Goal: Information Seeking & Learning: Learn about a topic

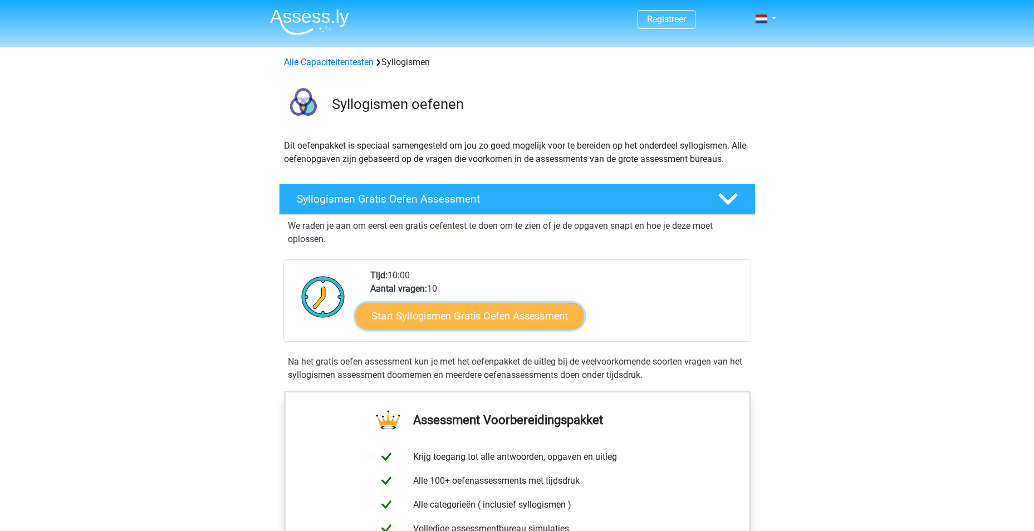
click at [447, 322] on link "Start Syllogismen Gratis Oefen Assessment" at bounding box center [469, 315] width 229 height 27
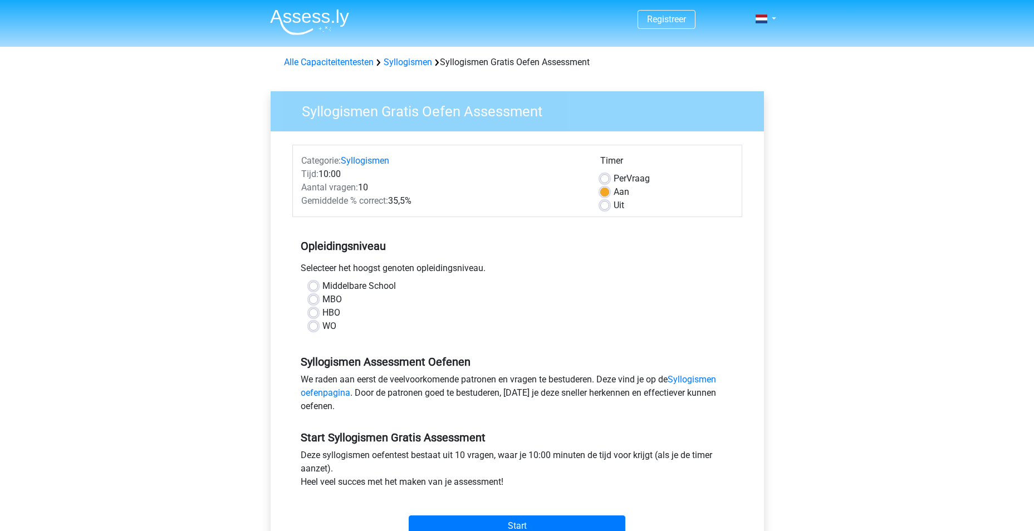
drag, startPoint x: 313, startPoint y: 298, endPoint x: 378, endPoint y: 330, distance: 72.0
click at [323, 299] on label "MBO" at bounding box center [332, 299] width 19 height 13
click at [313, 299] on input "MBO" at bounding box center [313, 298] width 9 height 11
radio input "true"
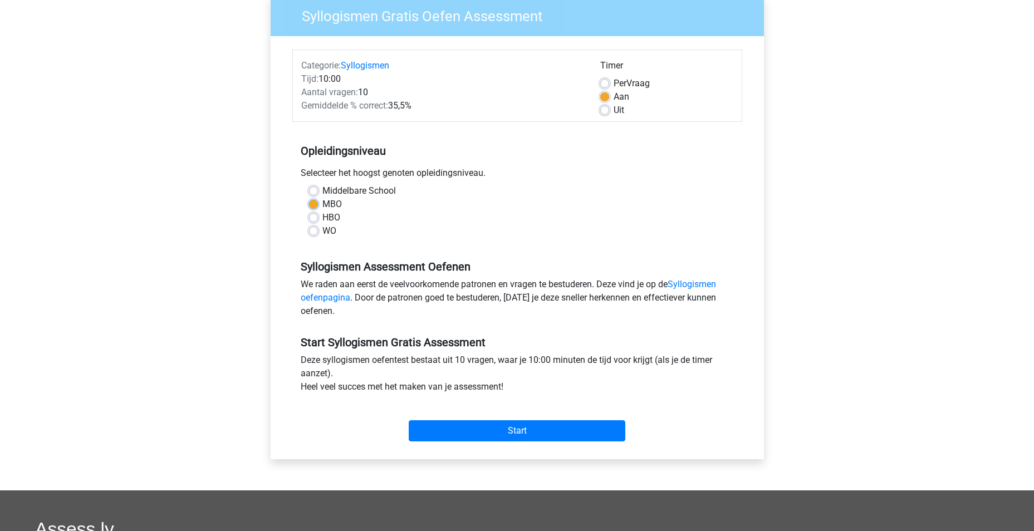
scroll to position [111, 0]
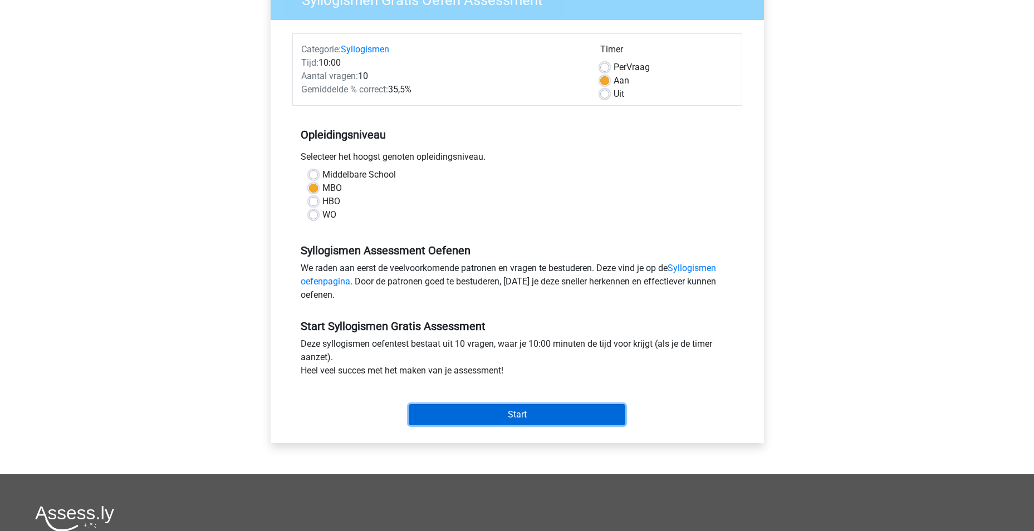
click at [535, 418] on input "Start" at bounding box center [517, 414] width 217 height 21
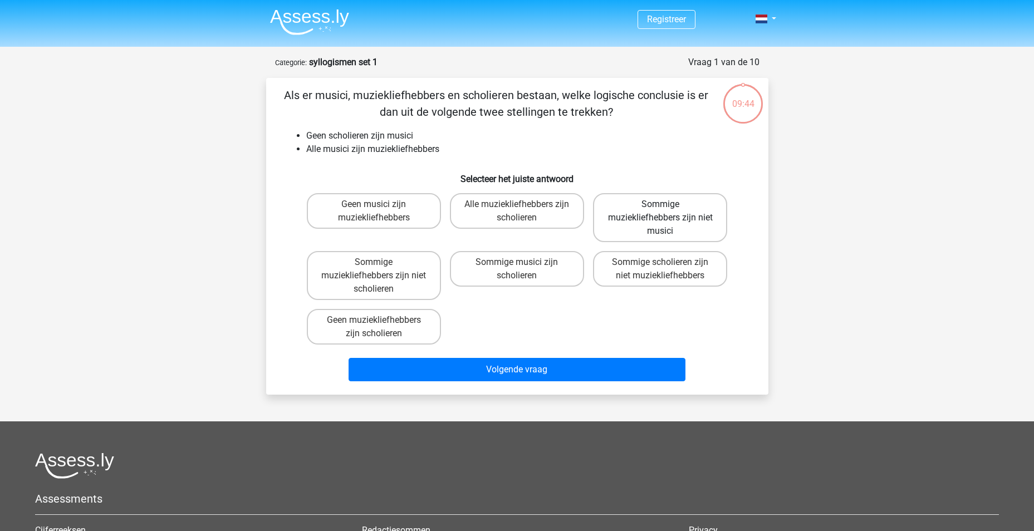
click at [649, 223] on label "Sommige muziekliefhebbers zijn niet musici" at bounding box center [660, 217] width 134 height 49
click at [661, 212] on input "Sommige muziekliefhebbers zijn niet musici" at bounding box center [664, 207] width 7 height 7
radio input "true"
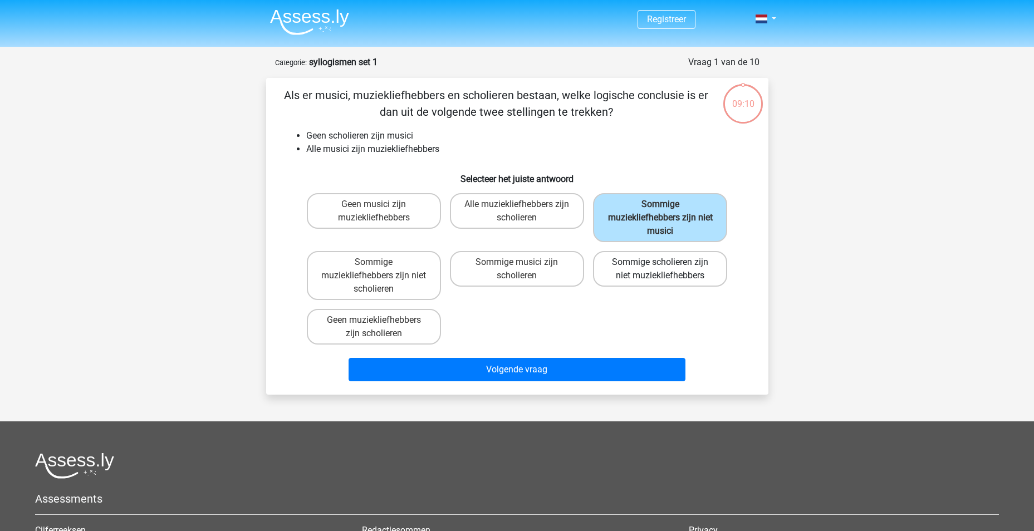
click at [628, 271] on label "Sommige scholieren zijn niet muziekliefhebbers" at bounding box center [660, 269] width 134 height 36
click at [661, 270] on input "Sommige scholieren zijn niet muziekliefhebbers" at bounding box center [664, 265] width 7 height 7
radio input "true"
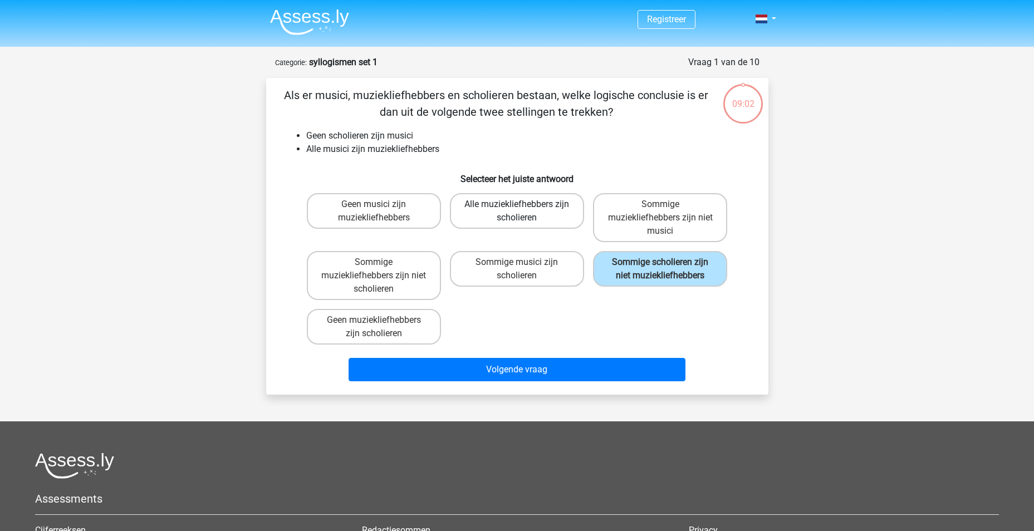
click at [525, 215] on label "Alle muziekliefhebbers zijn scholieren" at bounding box center [517, 211] width 134 height 36
click at [524, 212] on input "Alle muziekliefhebbers zijn scholieren" at bounding box center [520, 207] width 7 height 7
radio input "true"
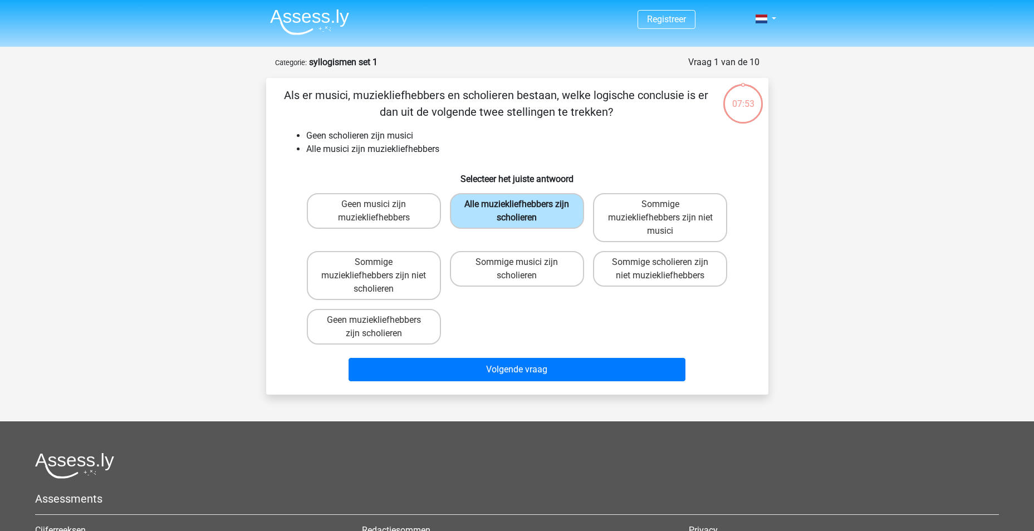
click at [517, 213] on label "Alle muziekliefhebbers zijn scholieren" at bounding box center [517, 211] width 134 height 36
click at [517, 212] on input "Alle muziekliefhebbers zijn scholieren" at bounding box center [520, 207] width 7 height 7
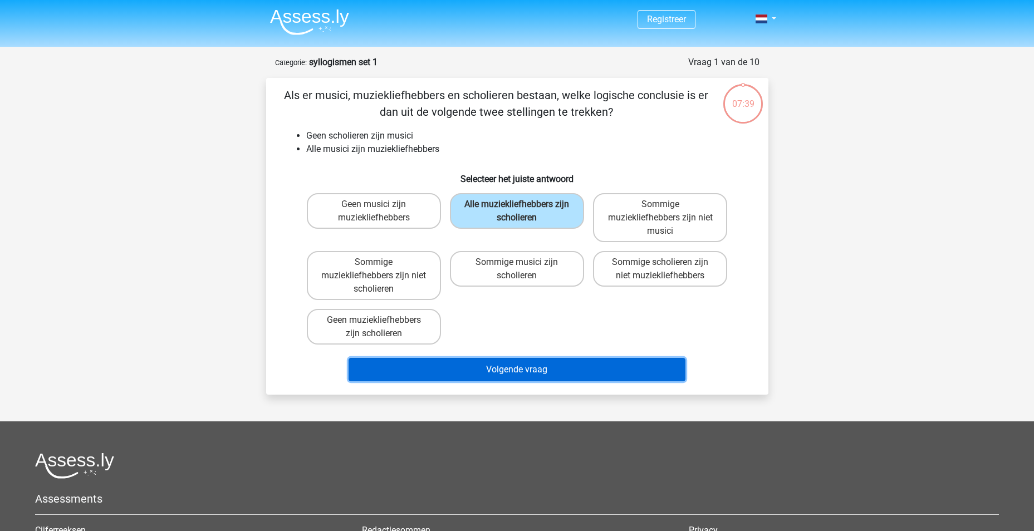
click at [488, 372] on button "Volgende vraag" at bounding box center [517, 369] width 337 height 23
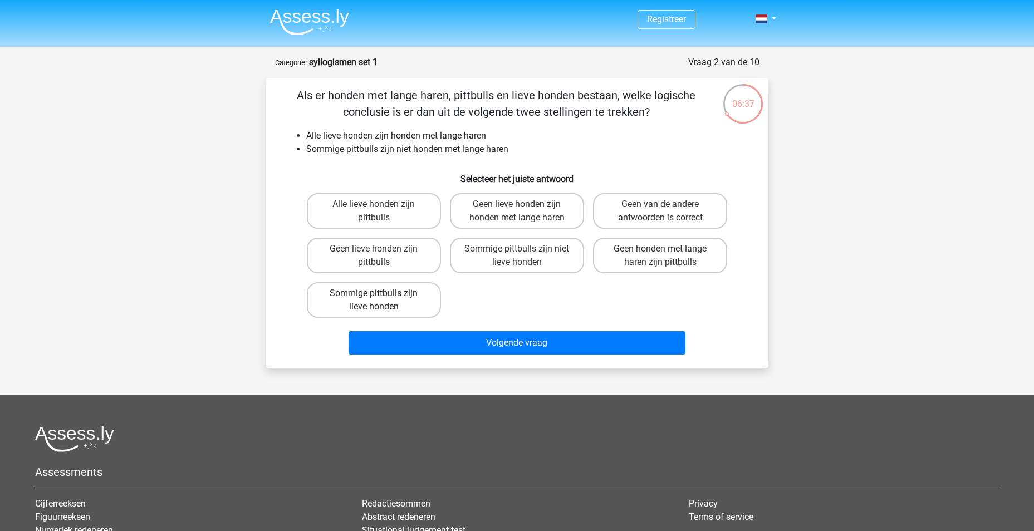
click at [404, 294] on label "Sommige pittbulls zijn lieve honden" at bounding box center [374, 300] width 134 height 36
click at [381, 294] on input "Sommige pittbulls zijn lieve honden" at bounding box center [377, 297] width 7 height 7
radio input "true"
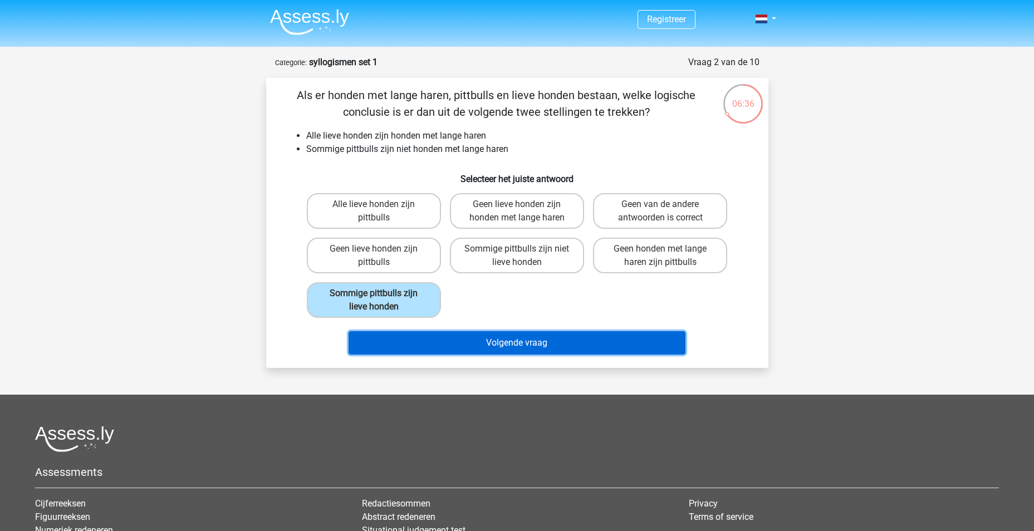
click at [574, 353] on button "Volgende vraag" at bounding box center [517, 342] width 337 height 23
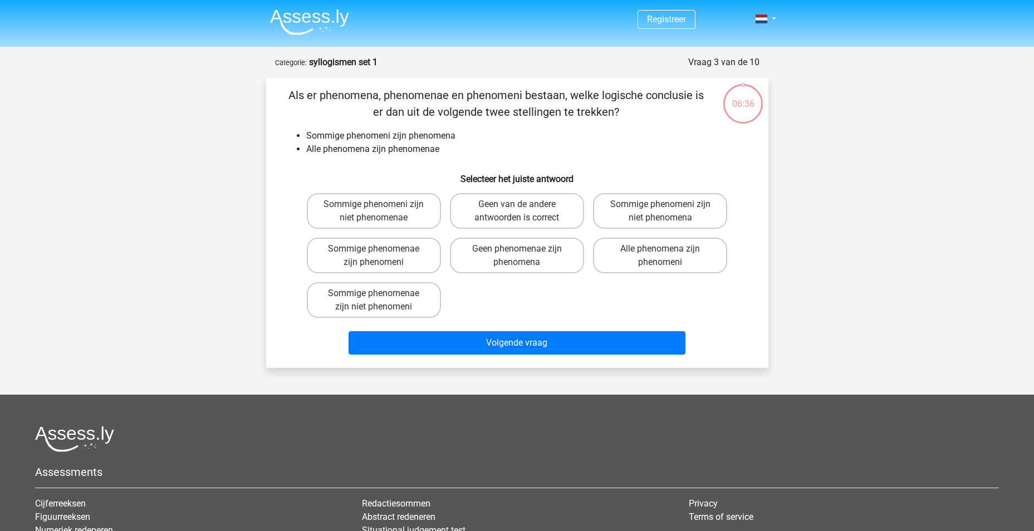
scroll to position [56, 0]
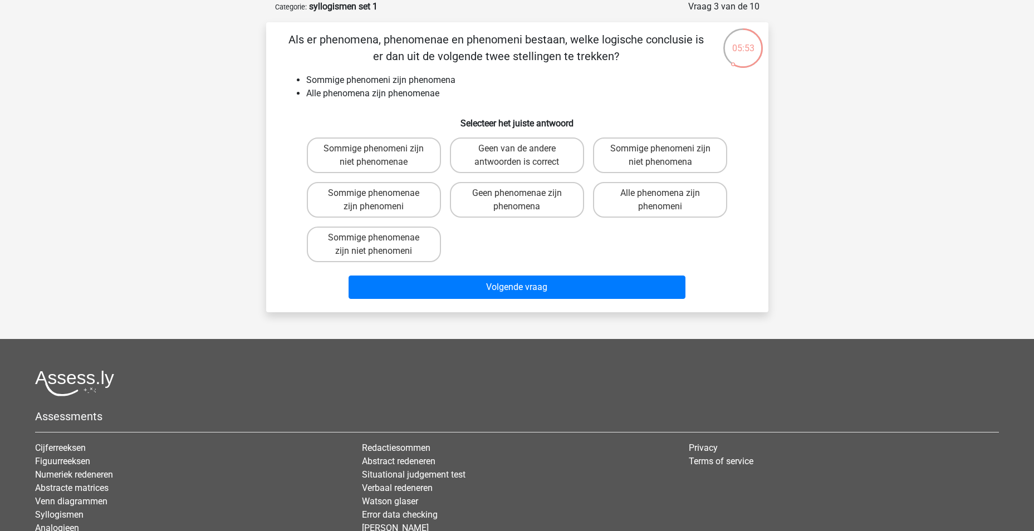
drag, startPoint x: 479, startPoint y: 153, endPoint x: 495, endPoint y: 256, distance: 104.3
click at [480, 153] on label "Geen van de andere antwoorden is correct" at bounding box center [517, 156] width 134 height 36
click at [517, 153] on input "Geen van de andere antwoorden is correct" at bounding box center [520, 152] width 7 height 7
radio input "true"
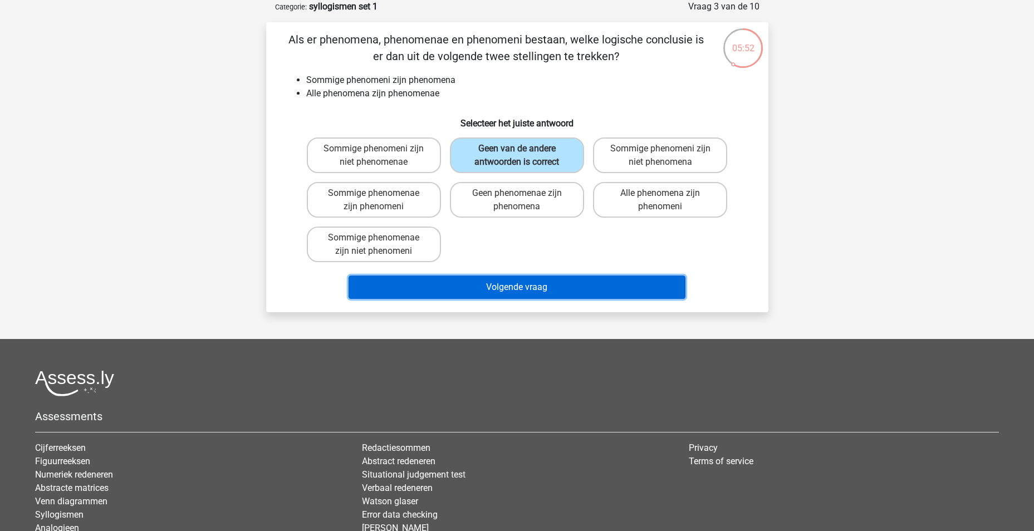
click at [499, 287] on button "Volgende vraag" at bounding box center [517, 287] width 337 height 23
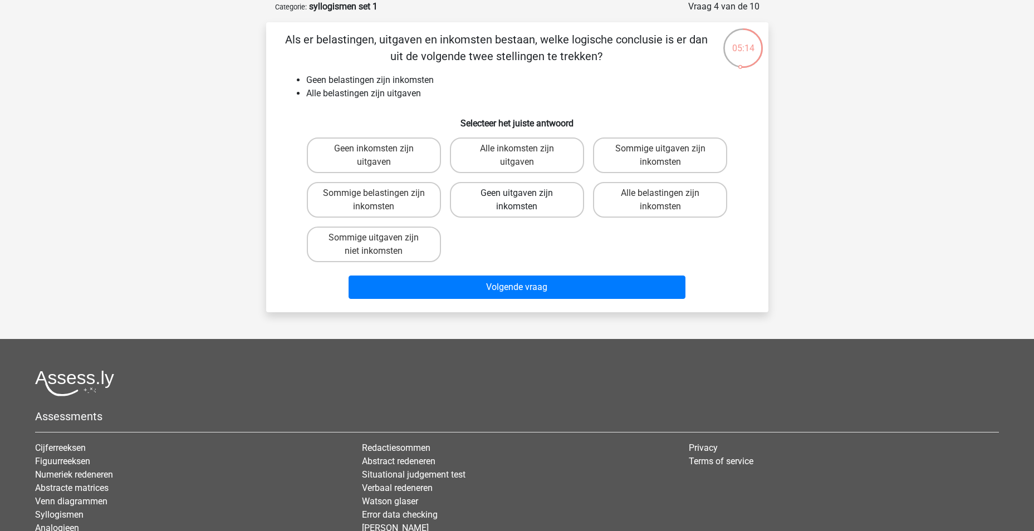
click at [521, 201] on label "Geen uitgaven zijn inkomsten" at bounding box center [517, 200] width 134 height 36
click at [521, 201] on input "Geen uitgaven zijn inkomsten" at bounding box center [520, 196] width 7 height 7
radio input "true"
click at [546, 270] on div "Volgende vraag" at bounding box center [517, 285] width 467 height 37
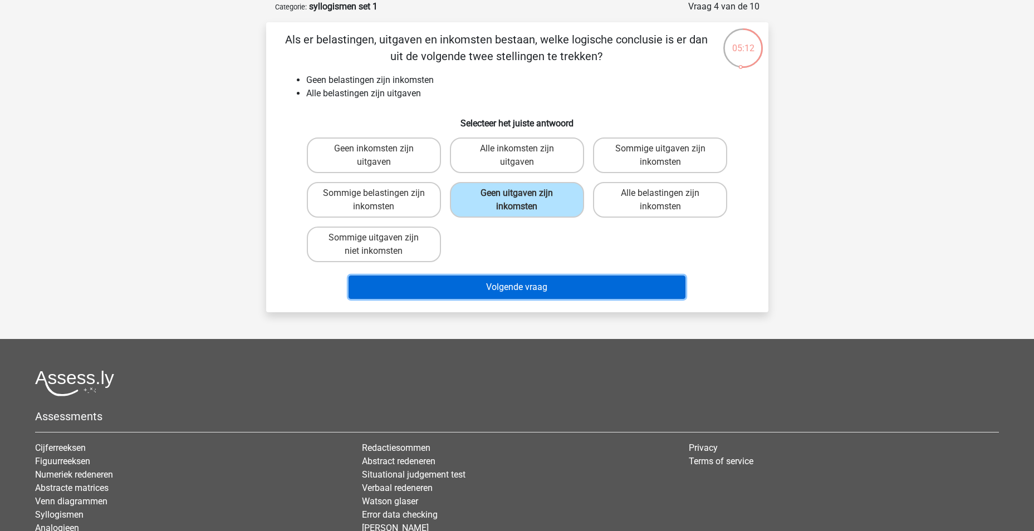
click at [536, 291] on button "Volgende vraag" at bounding box center [517, 287] width 337 height 23
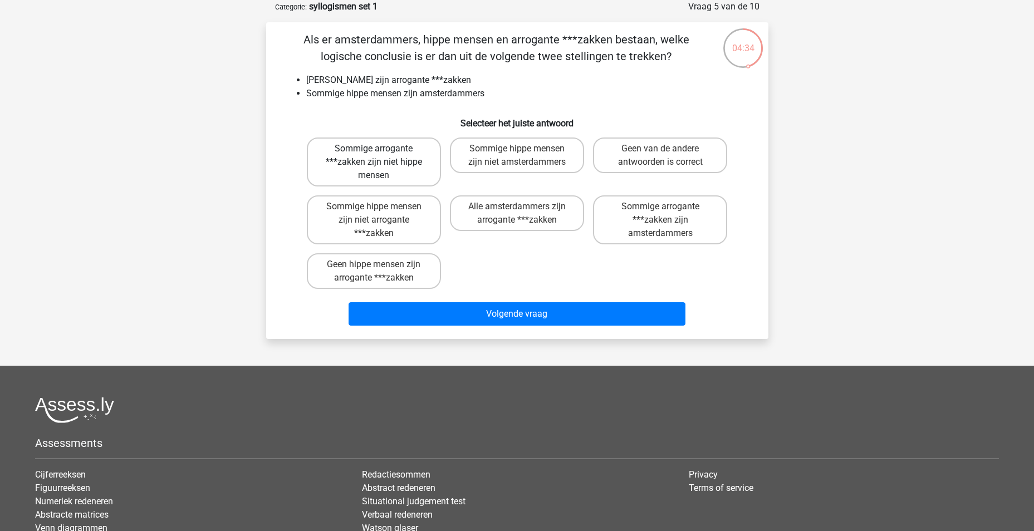
click at [384, 158] on label "Sommige arrogante ***zakken zijn niet hippe mensen" at bounding box center [374, 162] width 134 height 49
click at [381, 156] on input "Sommige arrogante ***zakken zijn niet hippe mensen" at bounding box center [377, 152] width 7 height 7
radio input "true"
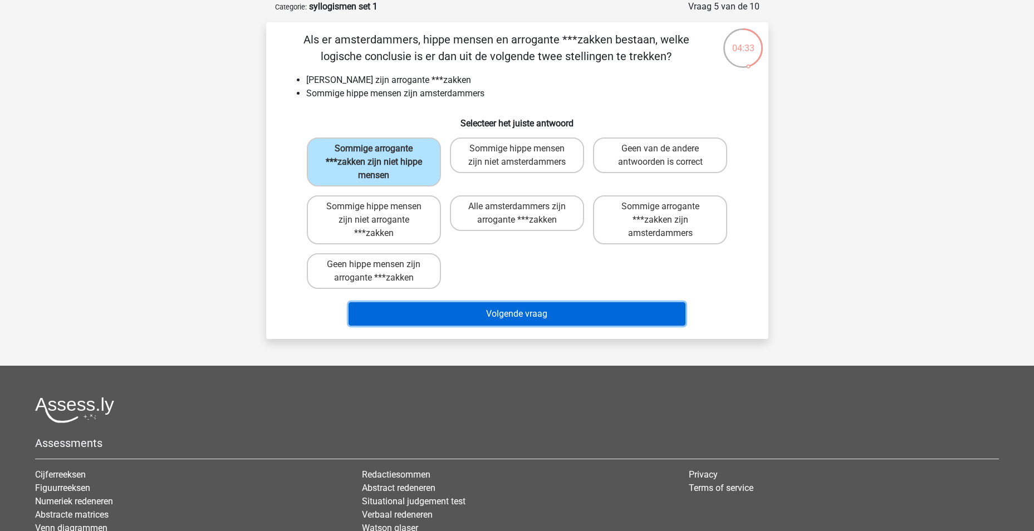
click at [612, 309] on button "Volgende vraag" at bounding box center [517, 313] width 337 height 23
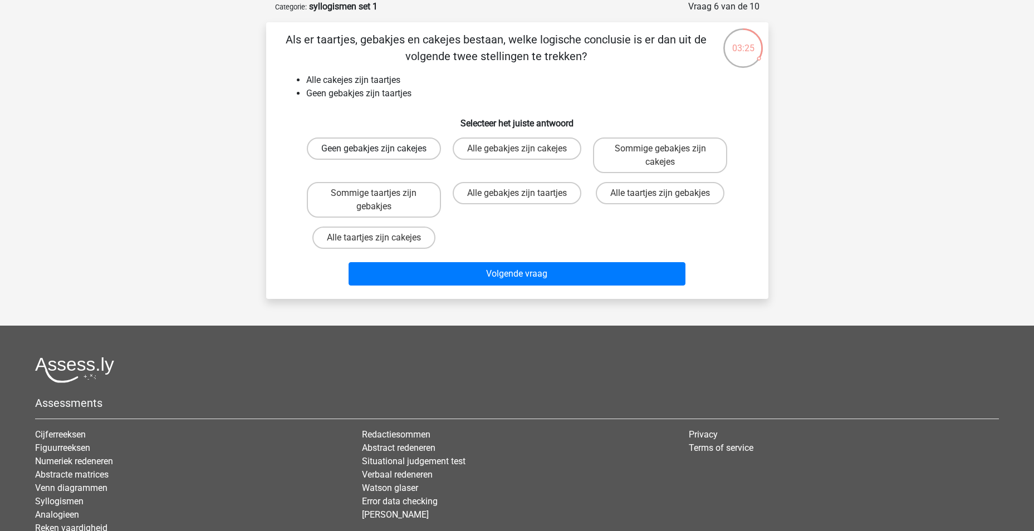
drag, startPoint x: 363, startPoint y: 154, endPoint x: 457, endPoint y: 265, distance: 144.6
click at [363, 155] on label "Geen gebakjes zijn cakejes" at bounding box center [374, 149] width 134 height 22
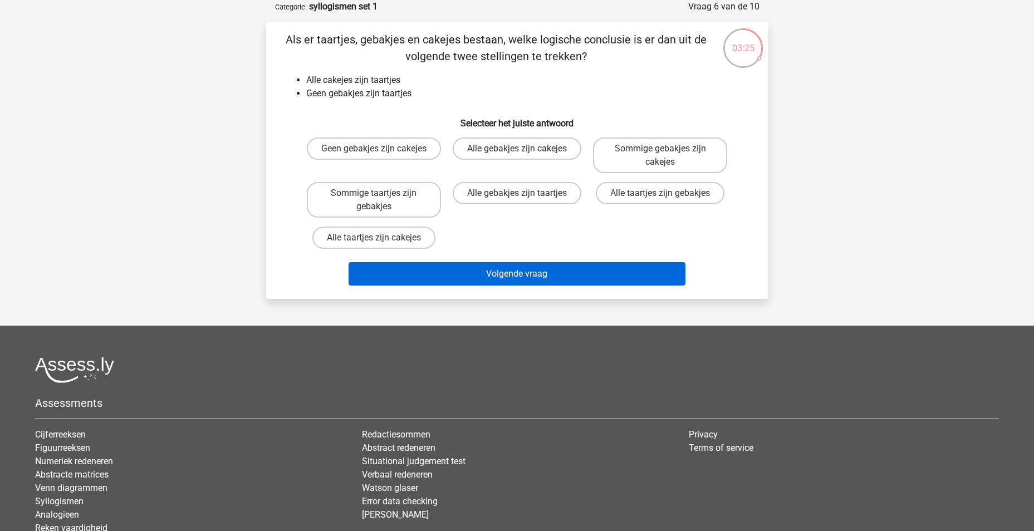
click at [374, 155] on input "Geen gebakjes zijn cakejes" at bounding box center [377, 152] width 7 height 7
radio input "true"
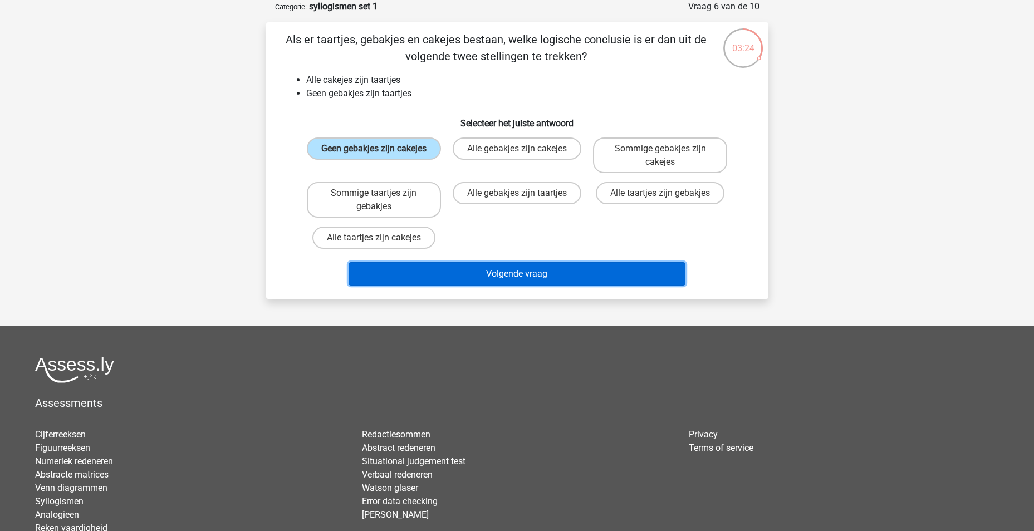
click at [505, 273] on button "Volgende vraag" at bounding box center [517, 273] width 337 height 23
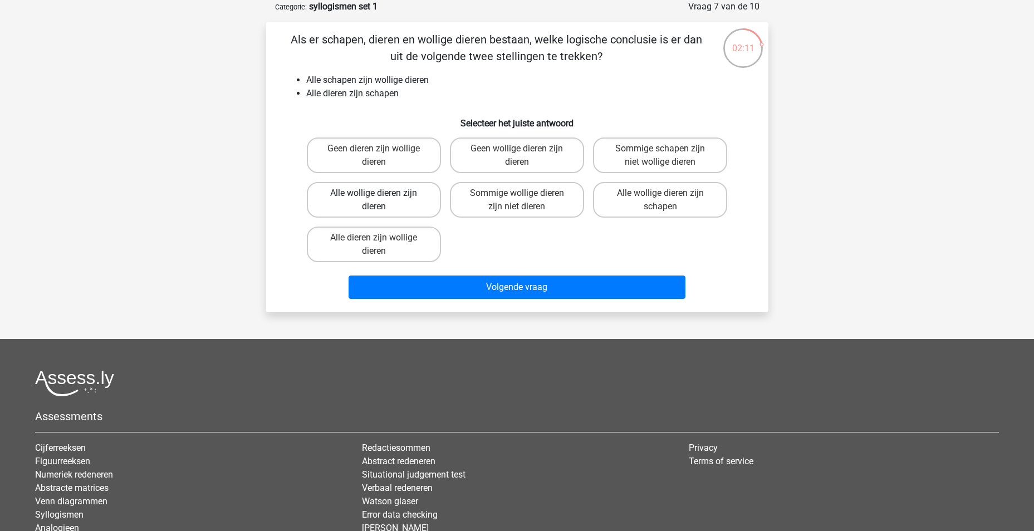
click at [373, 201] on label "Alle wollige dieren zijn dieren" at bounding box center [374, 200] width 134 height 36
click at [374, 201] on input "Alle wollige dieren zijn dieren" at bounding box center [377, 196] width 7 height 7
radio input "true"
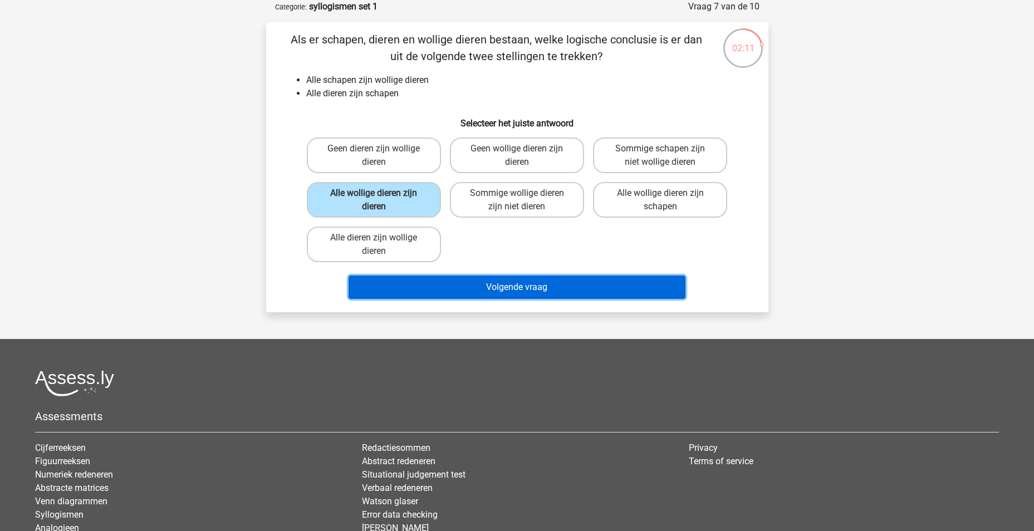
click at [527, 281] on button "Volgende vraag" at bounding box center [517, 287] width 337 height 23
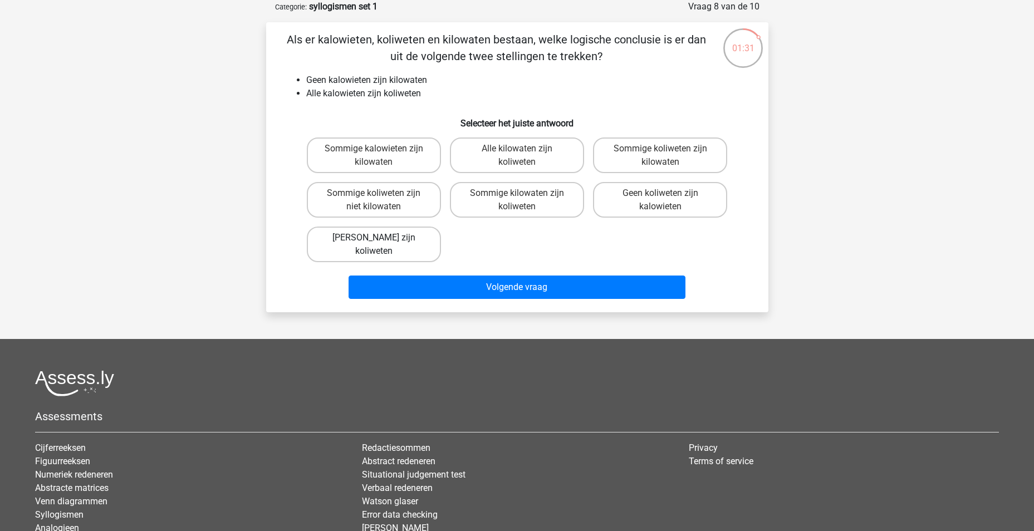
click at [352, 245] on label "[PERSON_NAME] zijn koliweten" at bounding box center [374, 245] width 134 height 36
click at [374, 245] on input "[PERSON_NAME] zijn koliweten" at bounding box center [377, 241] width 7 height 7
radio input "true"
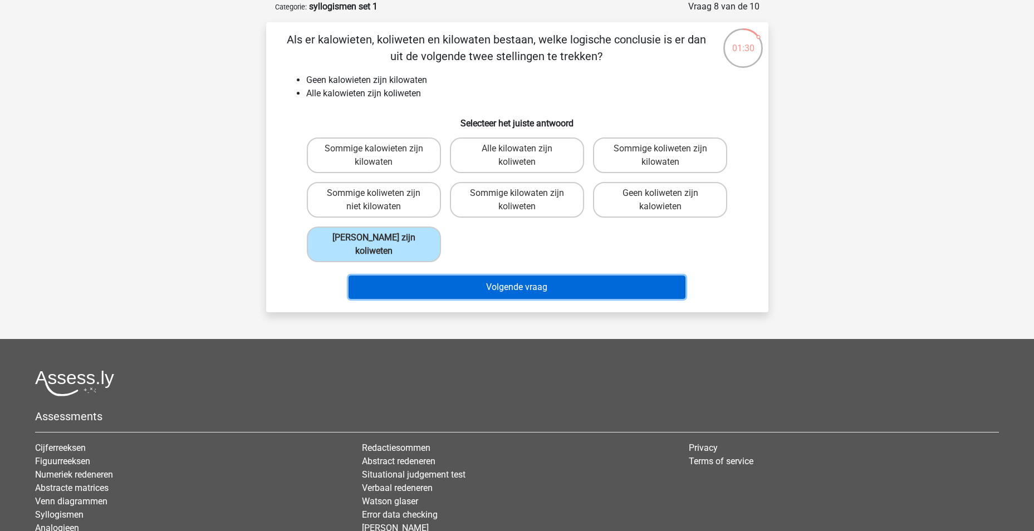
click at [516, 292] on button "Volgende vraag" at bounding box center [517, 287] width 337 height 23
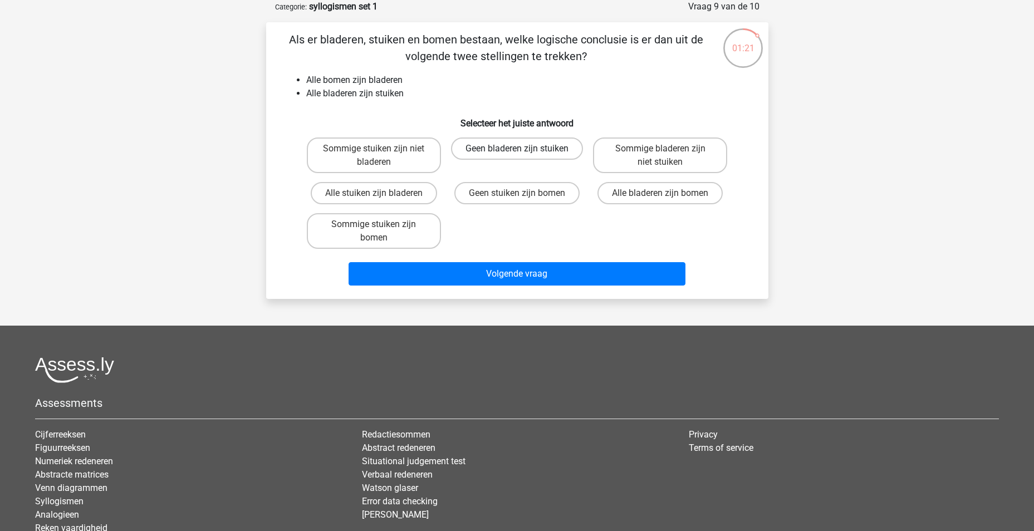
click at [512, 155] on label "Geen bladeren zijn stuiken" at bounding box center [517, 149] width 132 height 22
click at [517, 155] on input "Geen bladeren zijn stuiken" at bounding box center [520, 152] width 7 height 7
radio input "true"
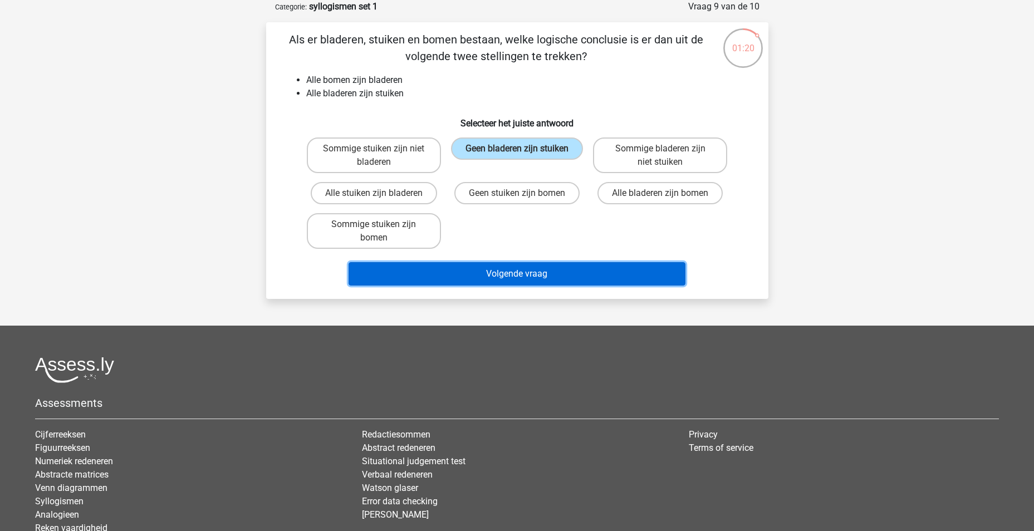
click at [521, 275] on button "Volgende vraag" at bounding box center [517, 273] width 337 height 23
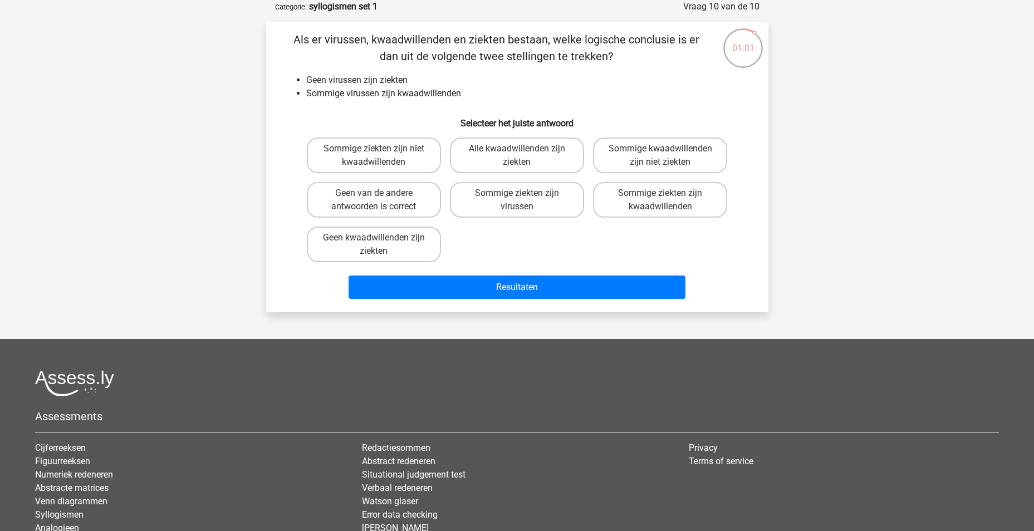
drag, startPoint x: 343, startPoint y: 257, endPoint x: 382, endPoint y: 275, distance: 43.4
click at [343, 257] on label "Geen kwaadwillenden zijn ziekten" at bounding box center [374, 245] width 134 height 36
click at [374, 245] on input "Geen kwaadwillenden zijn ziekten" at bounding box center [377, 241] width 7 height 7
radio input "true"
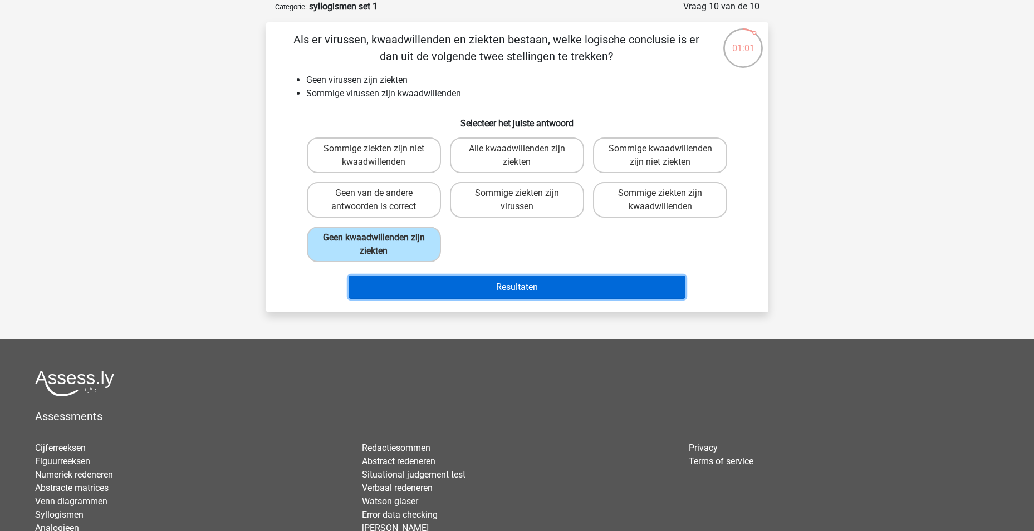
click at [431, 296] on button "Resultaten" at bounding box center [517, 287] width 337 height 23
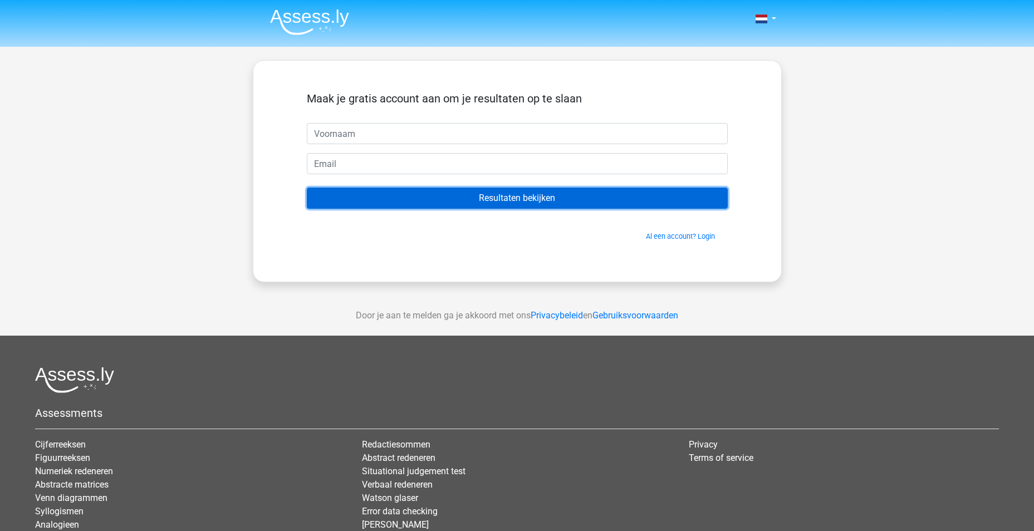
click at [586, 209] on input "Resultaten bekijken" at bounding box center [517, 198] width 421 height 21
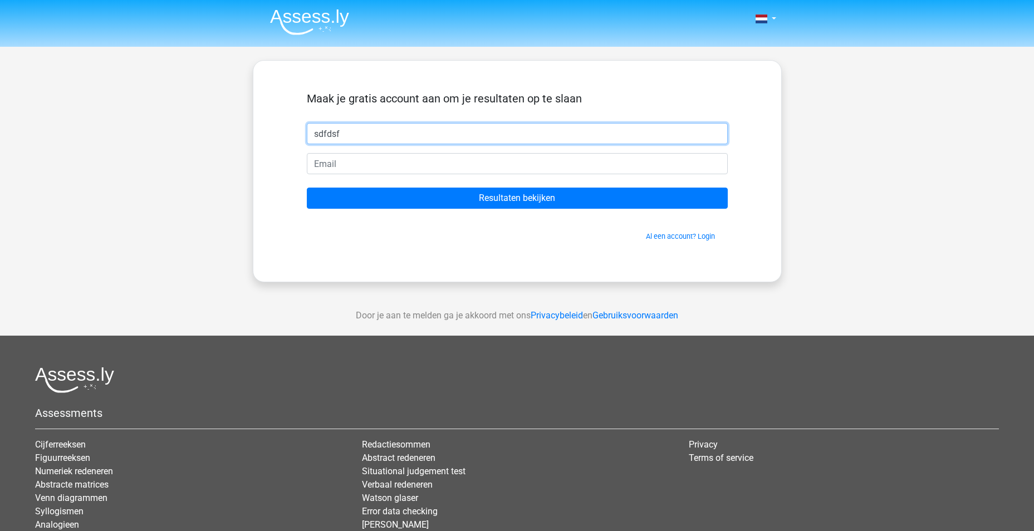
type input "sdfdsf"
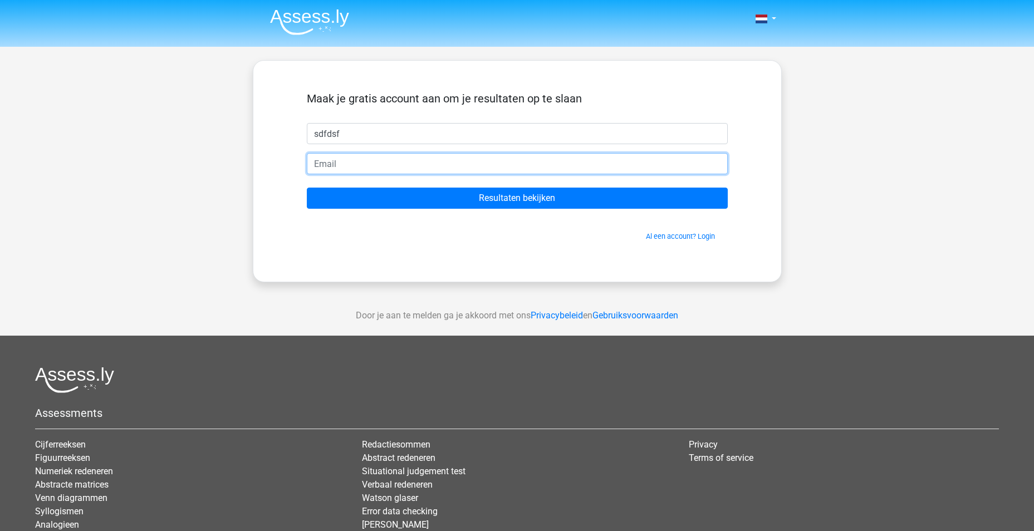
click at [372, 165] on input "email" at bounding box center [517, 163] width 421 height 21
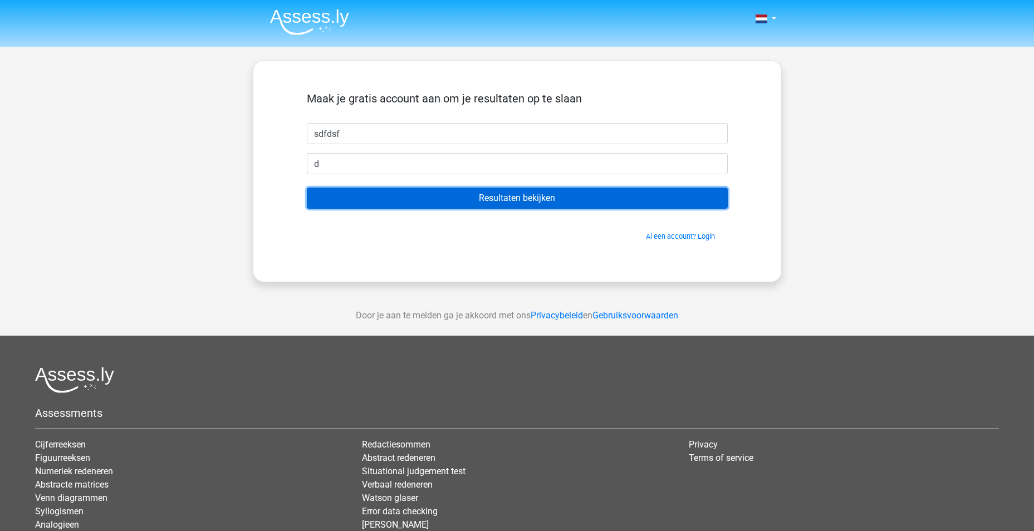
click at [609, 203] on input "Resultaten bekijken" at bounding box center [517, 198] width 421 height 21
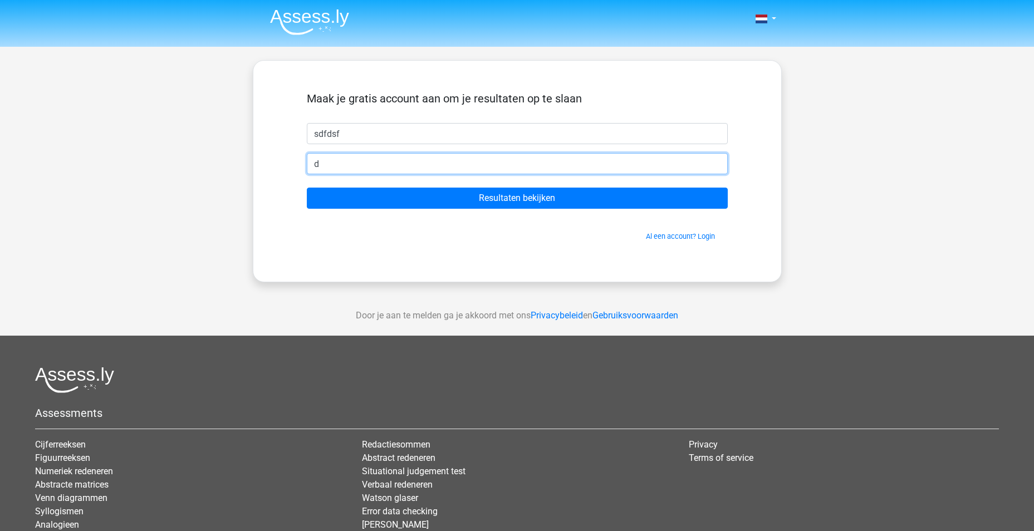
drag, startPoint x: 365, startPoint y: 159, endPoint x: 284, endPoint y: 160, distance: 80.8
click at [284, 160] on div "Maak je gratis account aan om je resultaten op te slaan sdfdsf d Resultaten bek…" at bounding box center [517, 171] width 475 height 168
click at [307, 188] on input "Resultaten bekijken" at bounding box center [517, 198] width 421 height 21
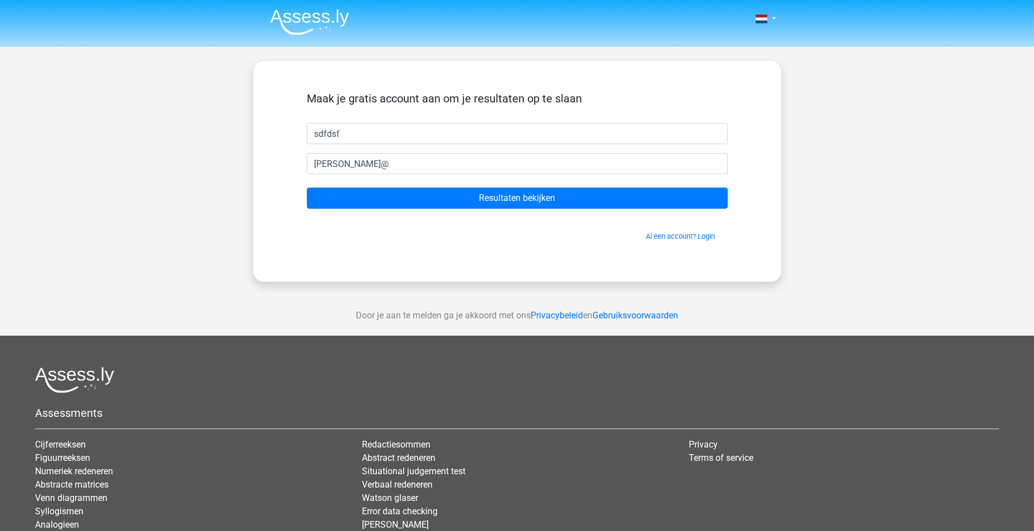
click at [557, 250] on div "Maak je gratis account aan om je resultaten op te slaan sdfdsf a.wevers@ Result…" at bounding box center [517, 171] width 475 height 168
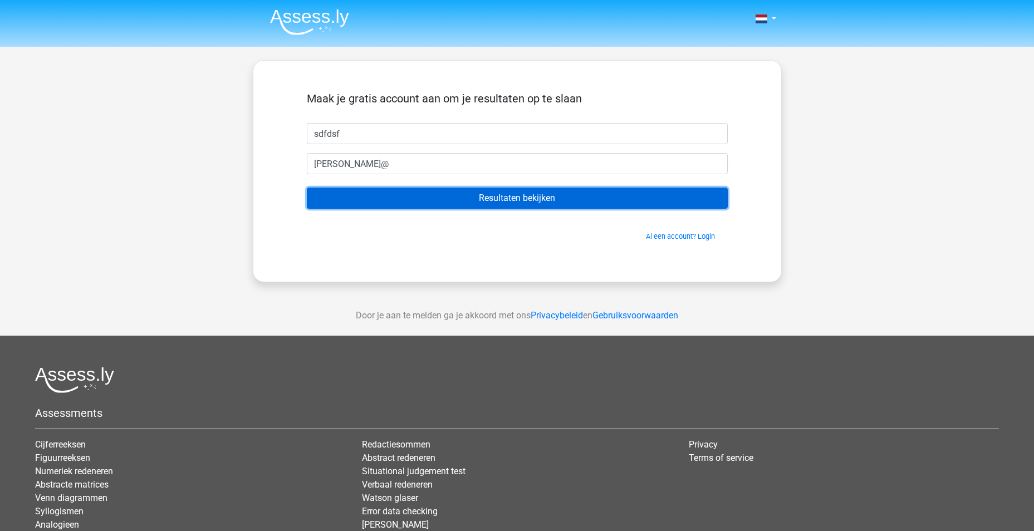
click at [565, 193] on input "Resultaten bekijken" at bounding box center [517, 198] width 421 height 21
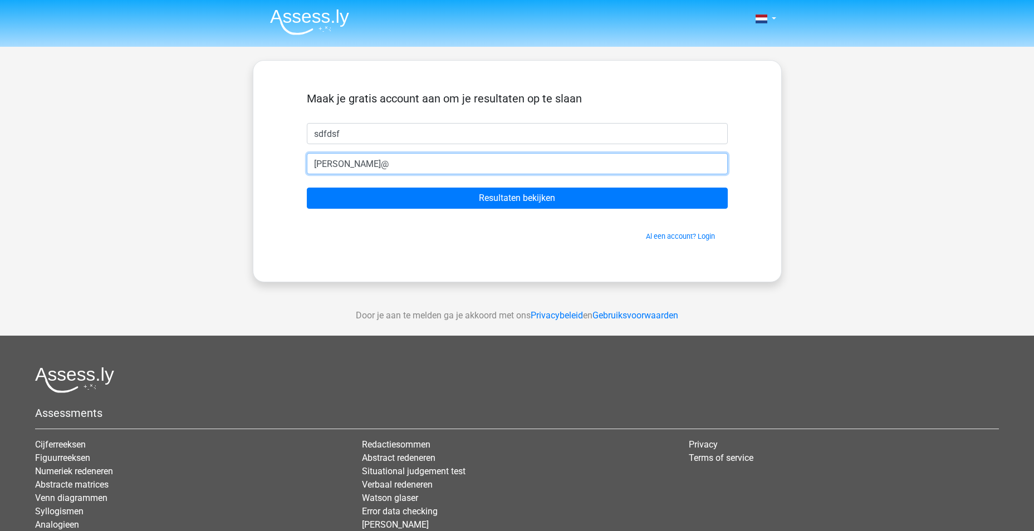
click at [515, 171] on input "a.wevers@" at bounding box center [517, 163] width 421 height 21
type input "[PERSON_NAME][EMAIL_ADDRESS][DOMAIN_NAME]"
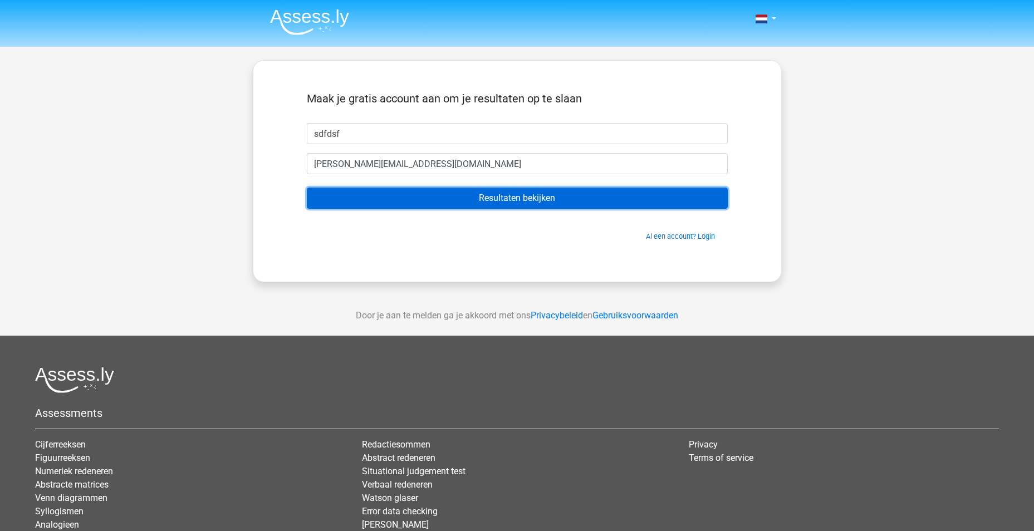
click at [525, 198] on input "Resultaten bekijken" at bounding box center [517, 198] width 421 height 21
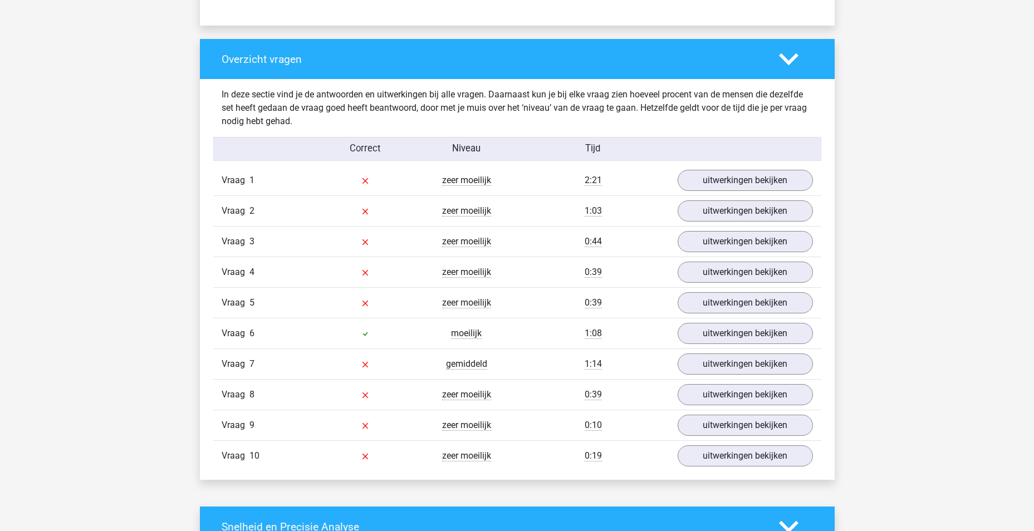
scroll to position [780, 0]
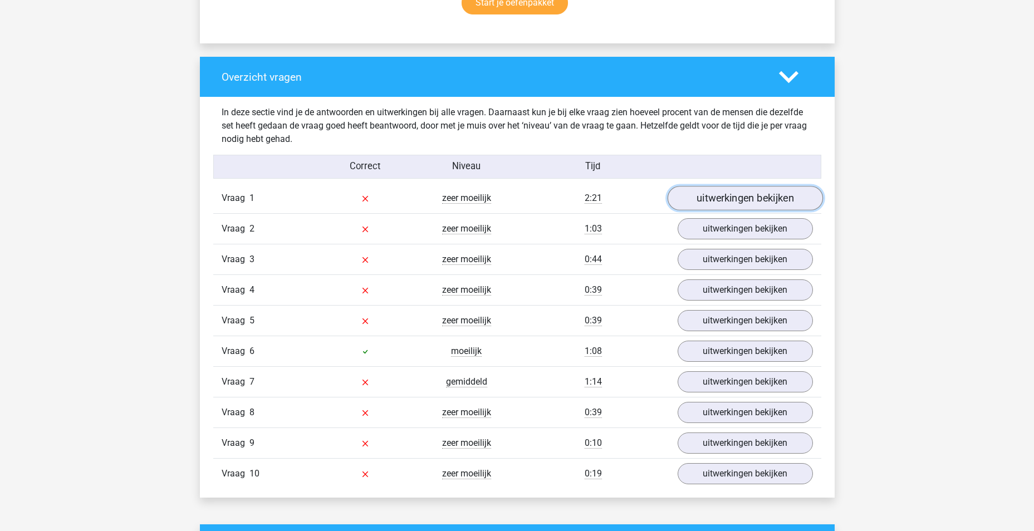
click at [763, 202] on link "uitwerkingen bekijken" at bounding box center [744, 198] width 155 height 25
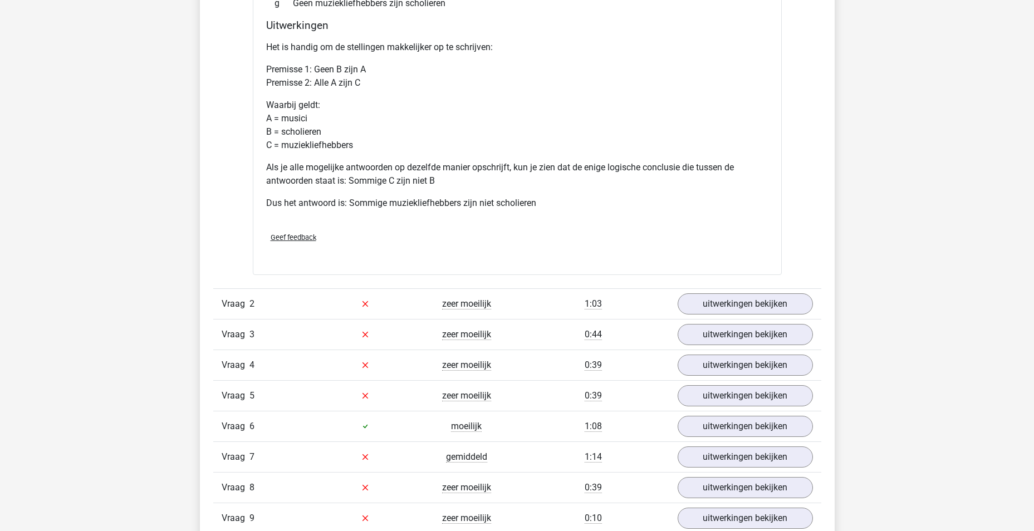
scroll to position [1225, 0]
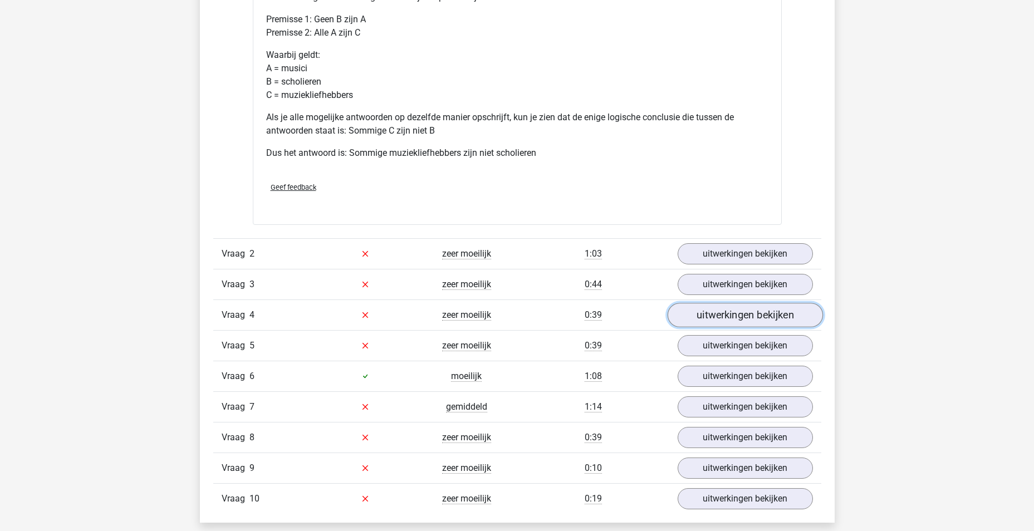
click at [755, 311] on link "uitwerkingen bekijken" at bounding box center [744, 315] width 155 height 25
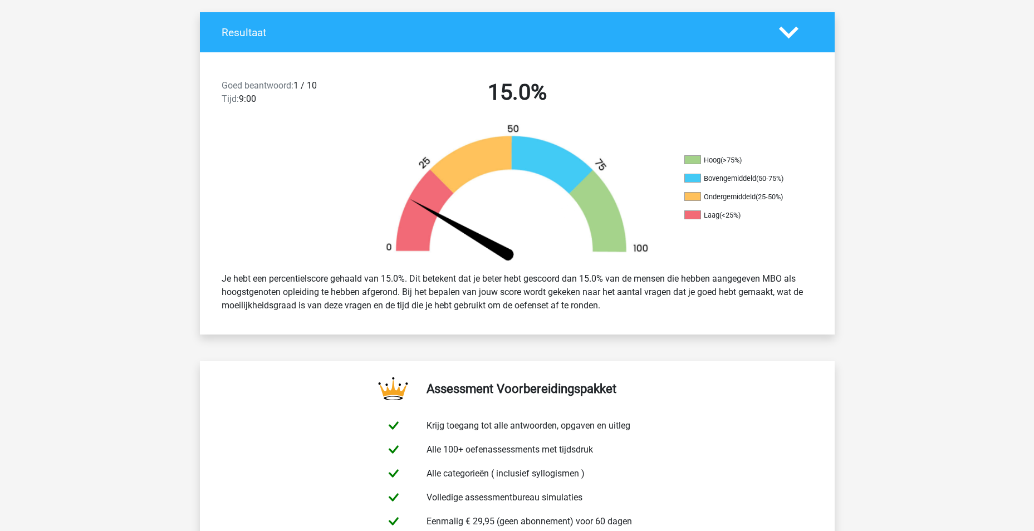
scroll to position [223, 0]
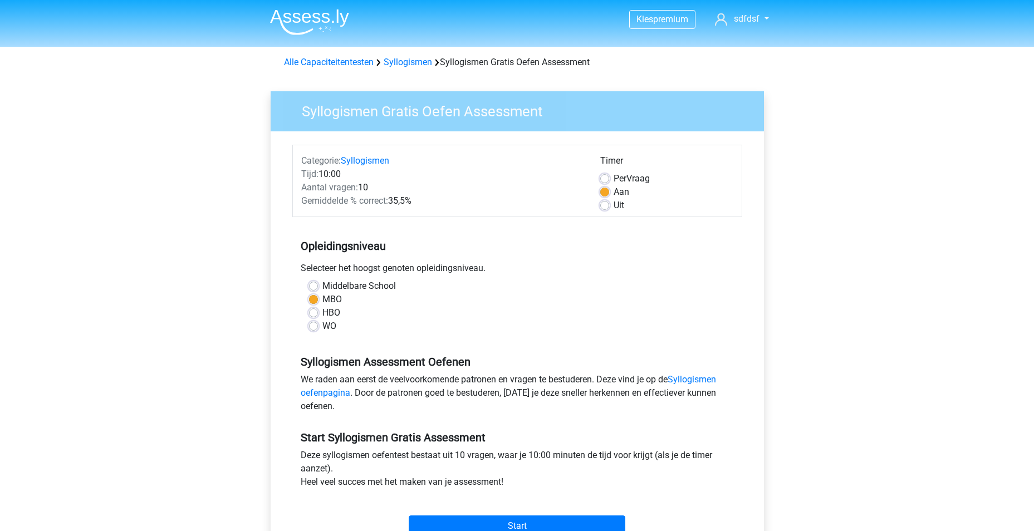
scroll to position [111, 0]
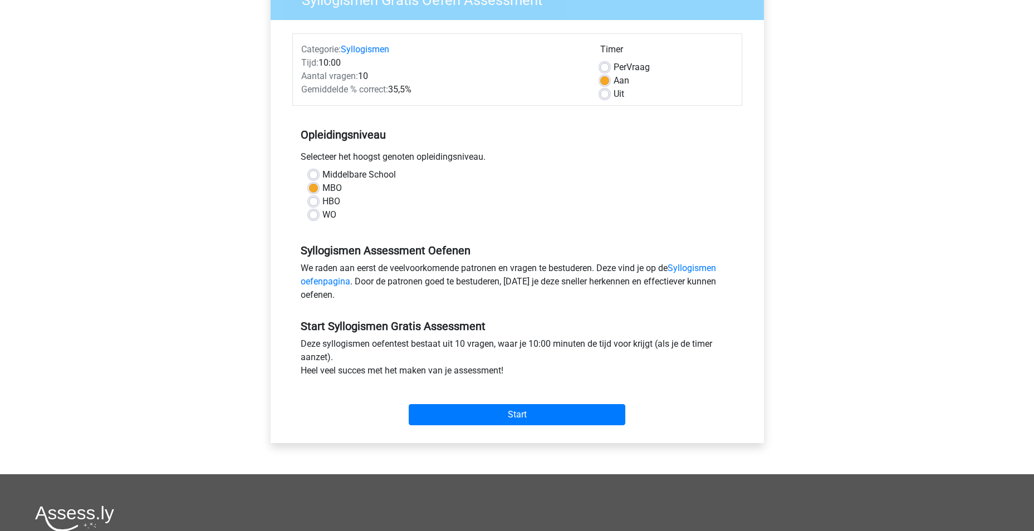
drag, startPoint x: 315, startPoint y: 200, endPoint x: 403, endPoint y: 234, distance: 94.5
click at [323, 200] on label "HBO" at bounding box center [332, 201] width 18 height 13
click at [316, 200] on input "HBO" at bounding box center [313, 200] width 9 height 11
radio input "true"
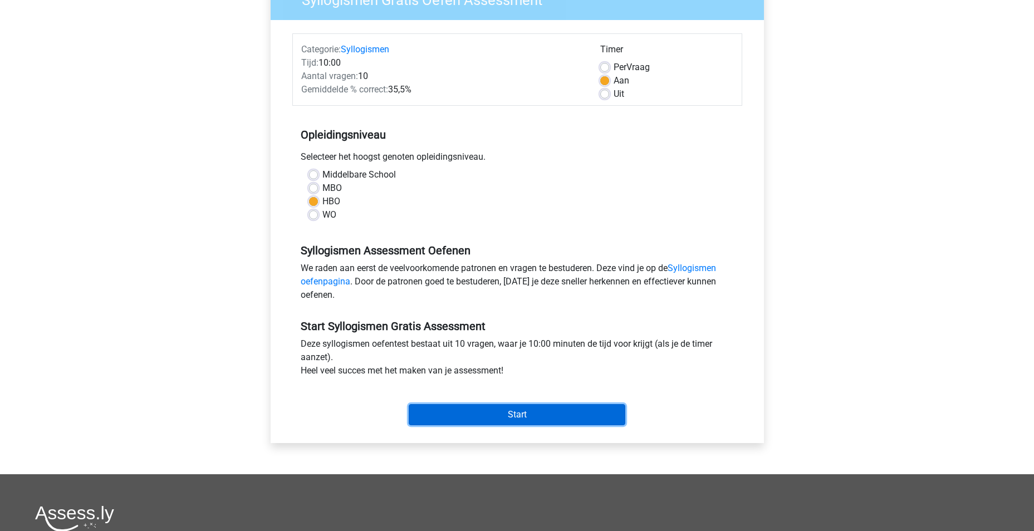
click at [508, 414] on input "Start" at bounding box center [517, 414] width 217 height 21
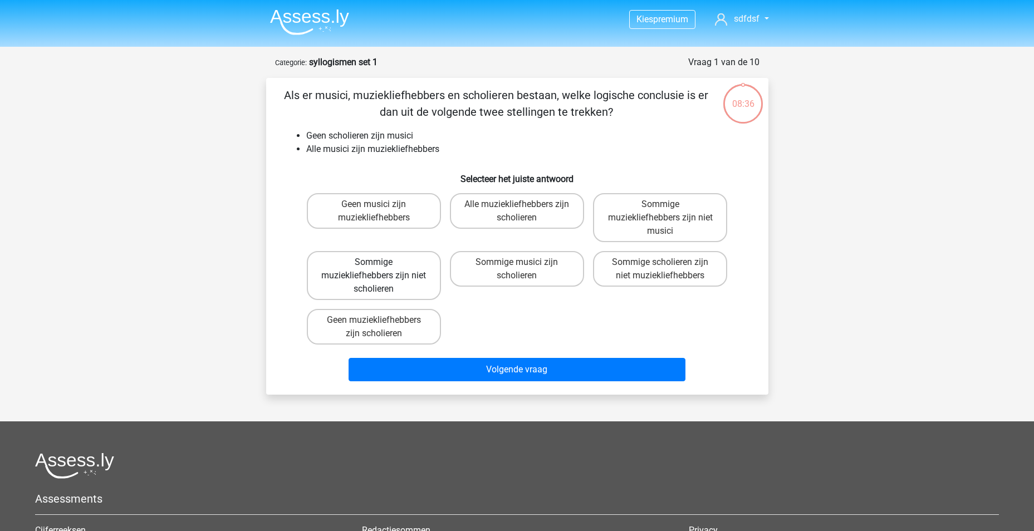
click at [384, 276] on label "Sommige muziekliefhebbers zijn niet scholieren" at bounding box center [374, 275] width 134 height 49
click at [381, 270] on input "Sommige muziekliefhebbers zijn niet scholieren" at bounding box center [377, 265] width 7 height 7
radio input "true"
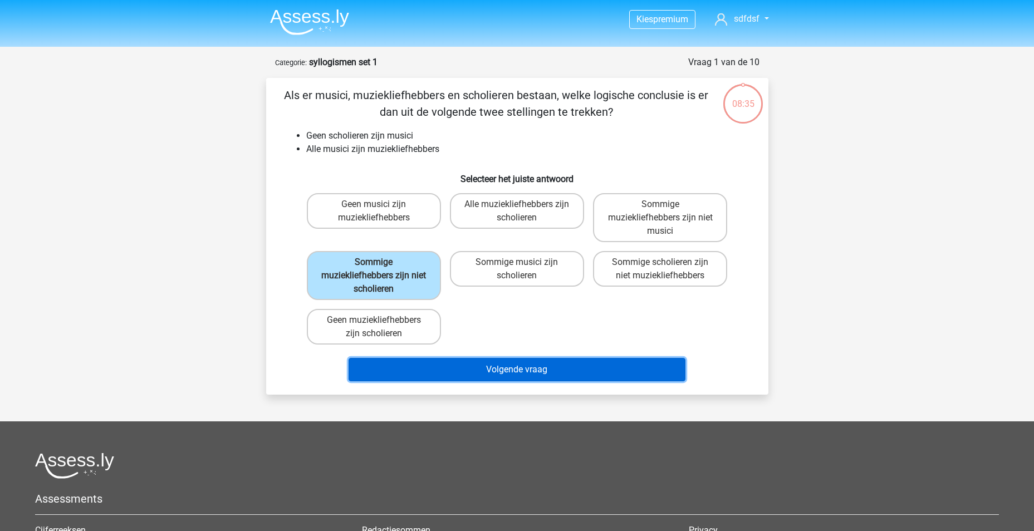
click at [543, 377] on button "Volgende vraag" at bounding box center [517, 369] width 337 height 23
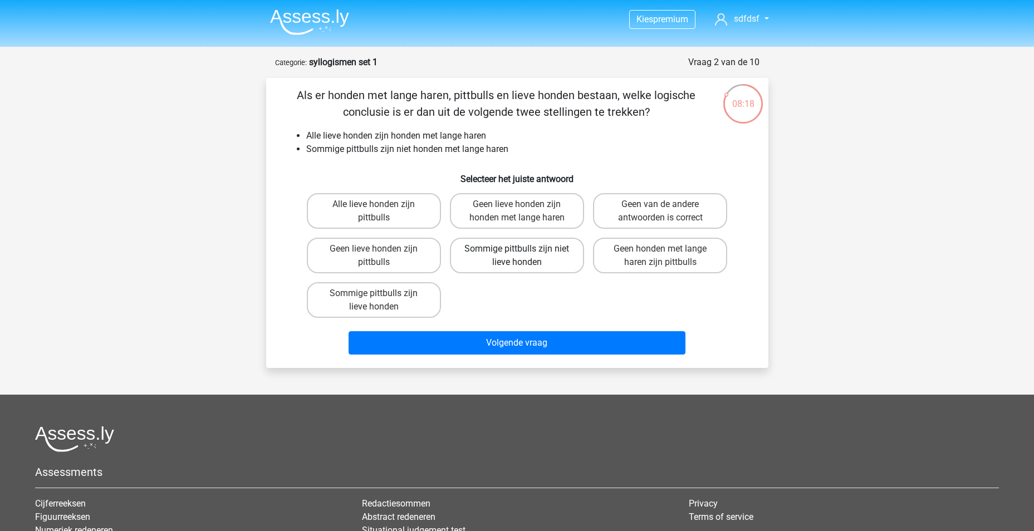
click at [539, 250] on label "Sommige pittbulls zijn niet lieve honden" at bounding box center [517, 256] width 134 height 36
click at [524, 250] on input "Sommige pittbulls zijn niet lieve honden" at bounding box center [520, 252] width 7 height 7
radio input "true"
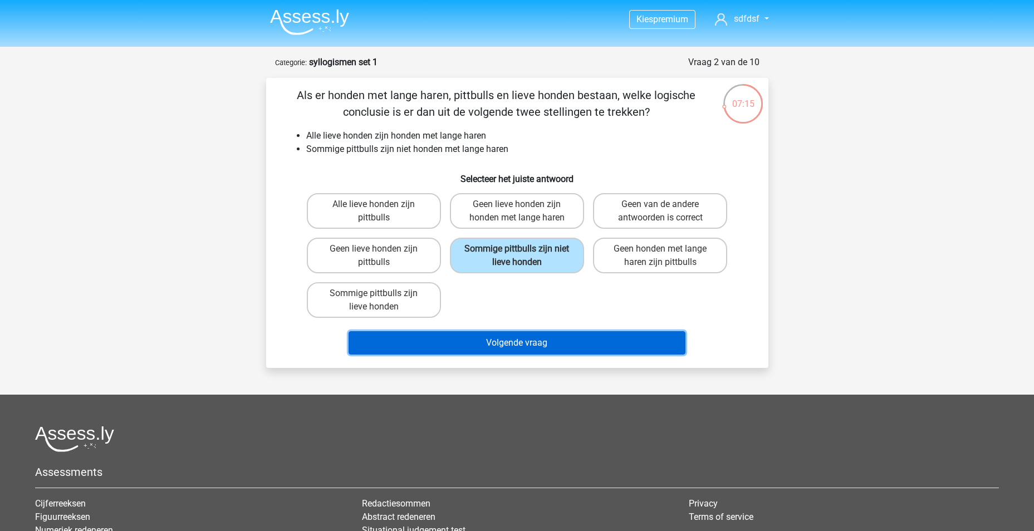
click at [503, 346] on button "Volgende vraag" at bounding box center [517, 342] width 337 height 23
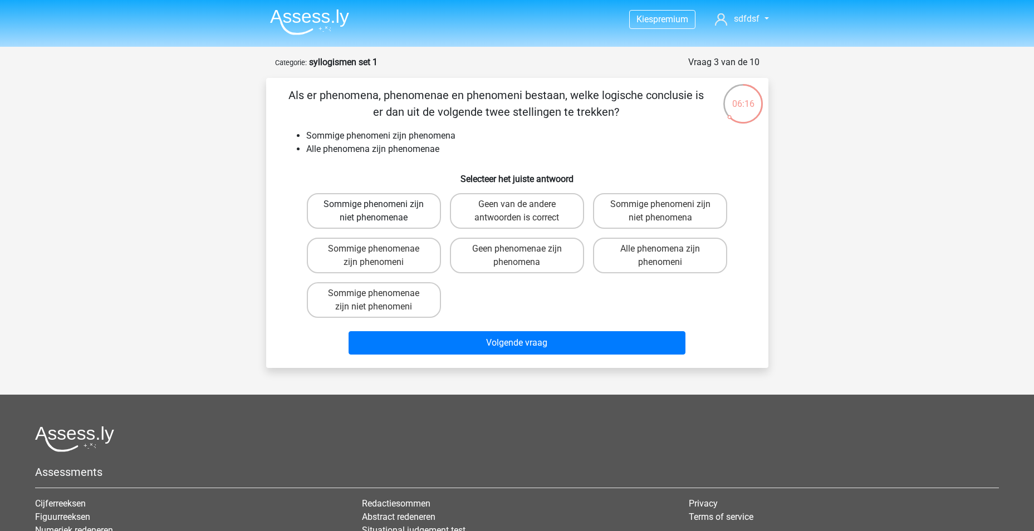
click at [385, 222] on label "Sommige phenomeni zijn niet phenomenae" at bounding box center [374, 211] width 134 height 36
click at [381, 212] on input "Sommige phenomeni zijn niet phenomenae" at bounding box center [377, 207] width 7 height 7
radio input "true"
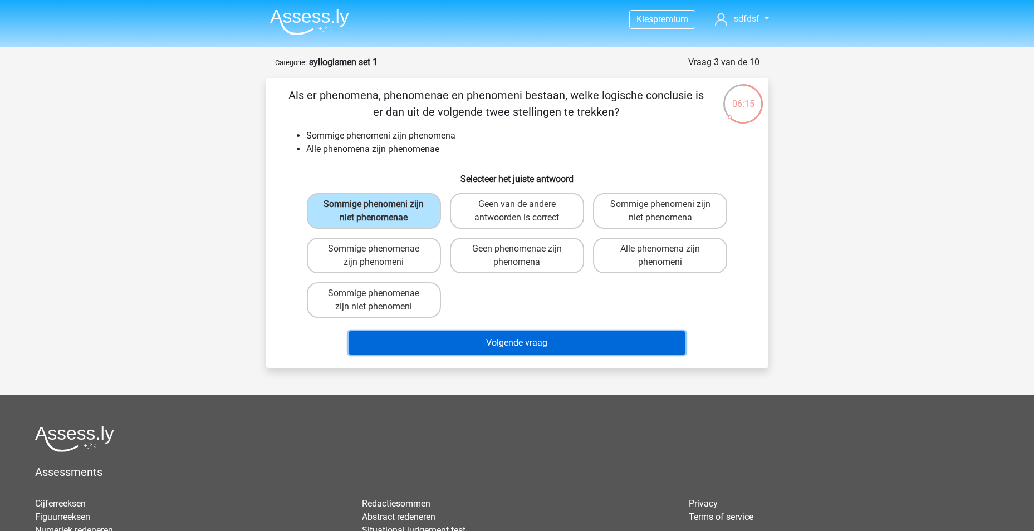
click at [509, 341] on button "Volgende vraag" at bounding box center [517, 342] width 337 height 23
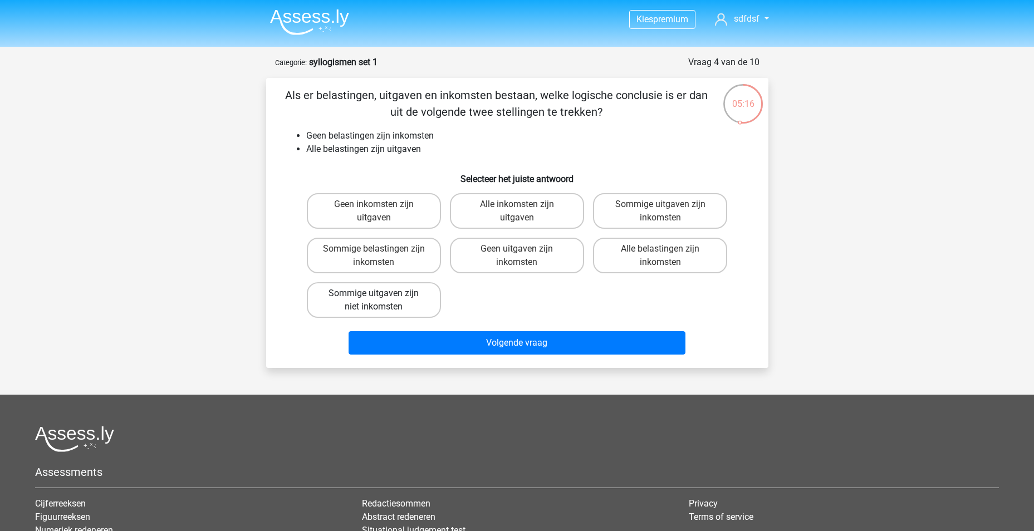
click at [366, 305] on label "Sommige uitgaven zijn niet inkomsten" at bounding box center [374, 300] width 134 height 36
click at [374, 301] on input "Sommige uitgaven zijn niet inkomsten" at bounding box center [377, 297] width 7 height 7
radio input "true"
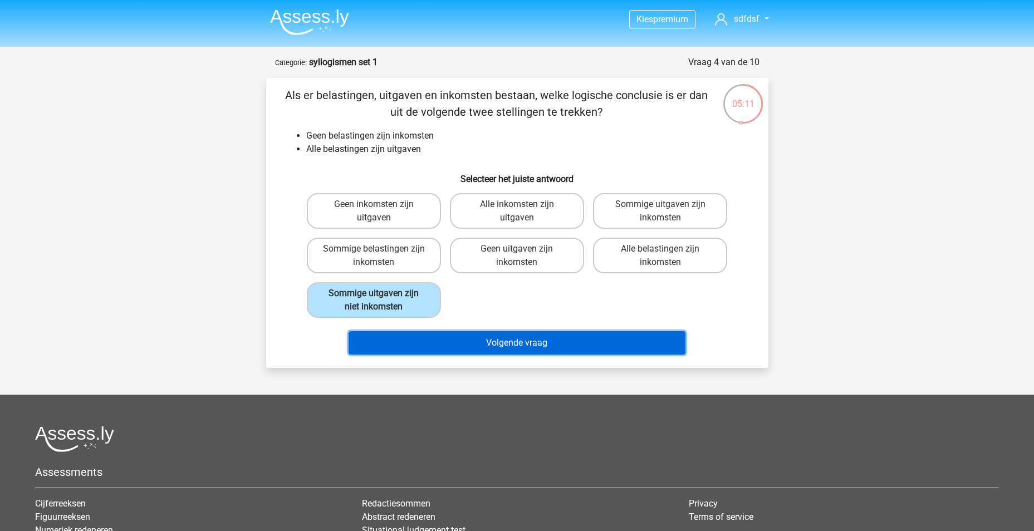
click at [501, 343] on button "Volgende vraag" at bounding box center [517, 342] width 337 height 23
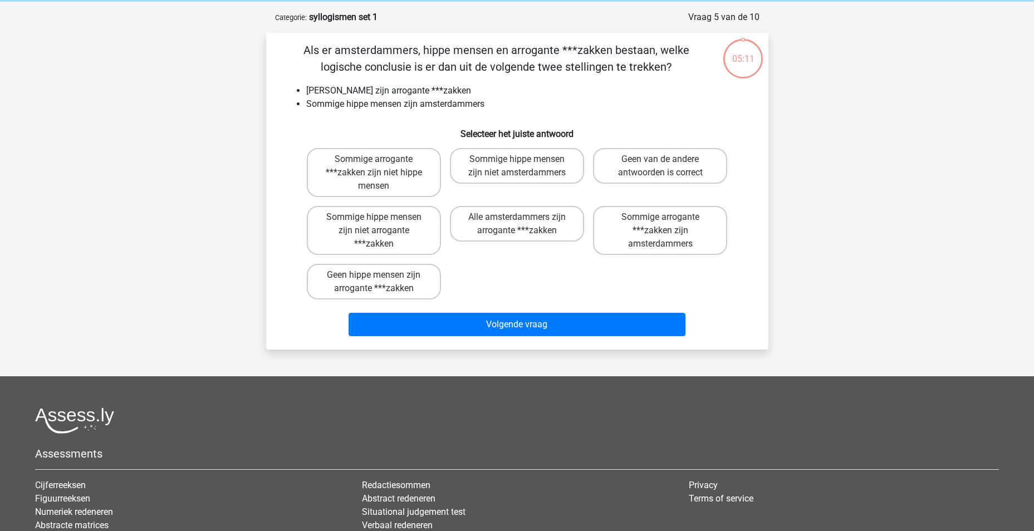
scroll to position [56, 0]
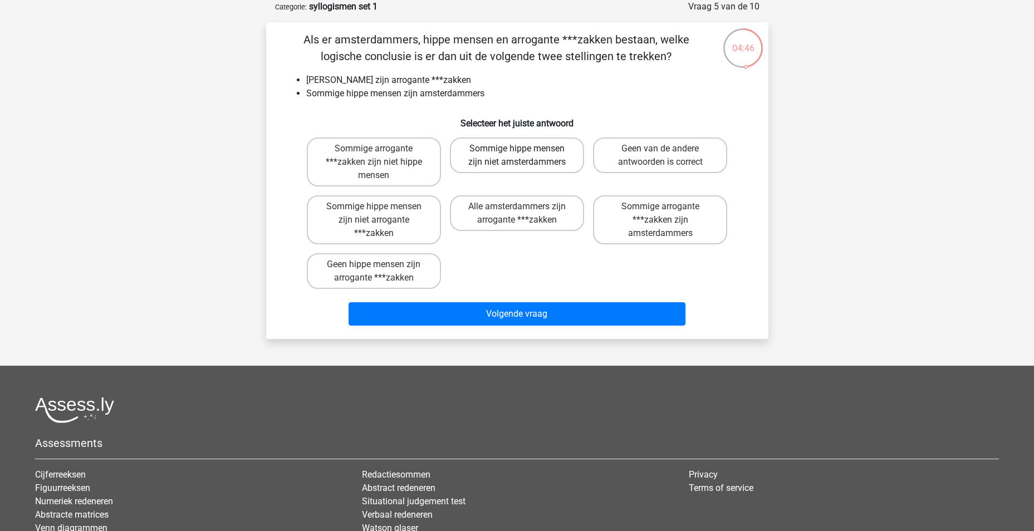
click at [518, 160] on label "Sommige hippe mensen zijn niet amsterdammers" at bounding box center [517, 156] width 134 height 36
click at [518, 156] on input "Sommige hippe mensen zijn niet amsterdammers" at bounding box center [520, 152] width 7 height 7
radio input "true"
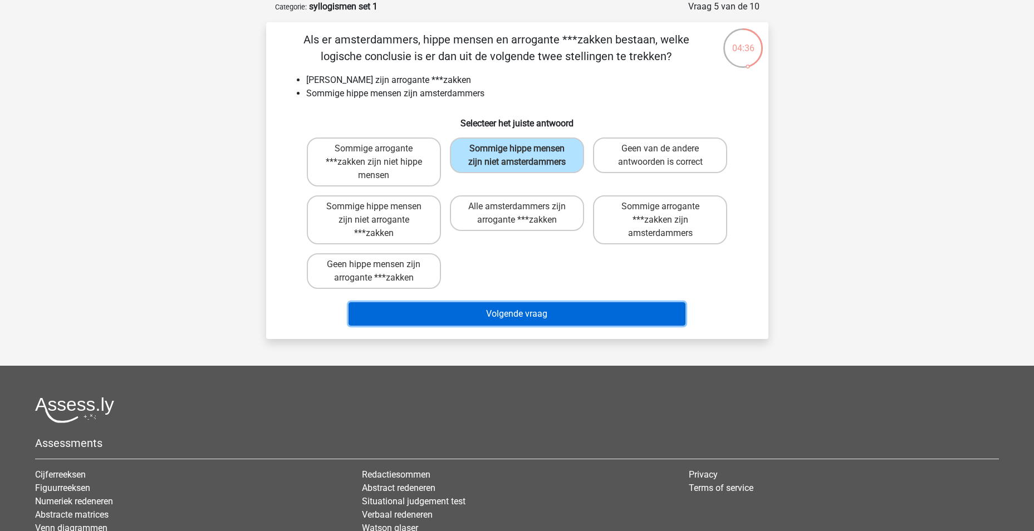
click at [516, 325] on button "Volgende vraag" at bounding box center [517, 313] width 337 height 23
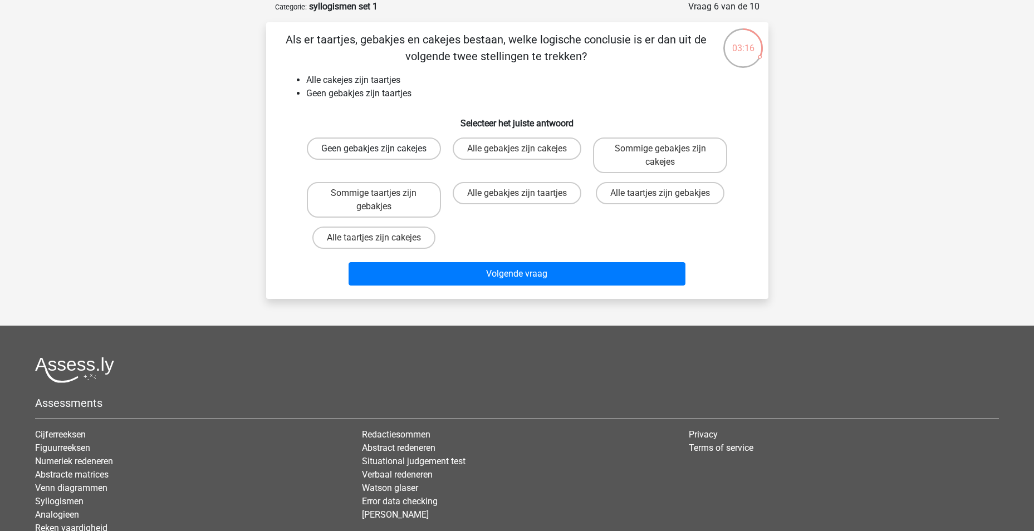
click at [365, 160] on label "Geen gebakjes zijn cakejes" at bounding box center [374, 149] width 134 height 22
click at [374, 156] on input "Geen gebakjes zijn cakejes" at bounding box center [377, 152] width 7 height 7
radio input "true"
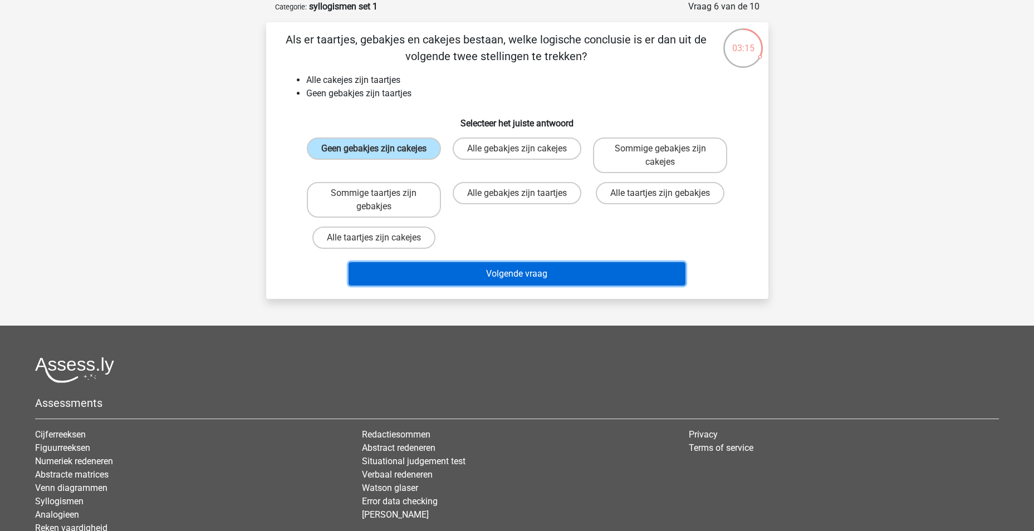
click at [488, 271] on button "Volgende vraag" at bounding box center [517, 273] width 337 height 23
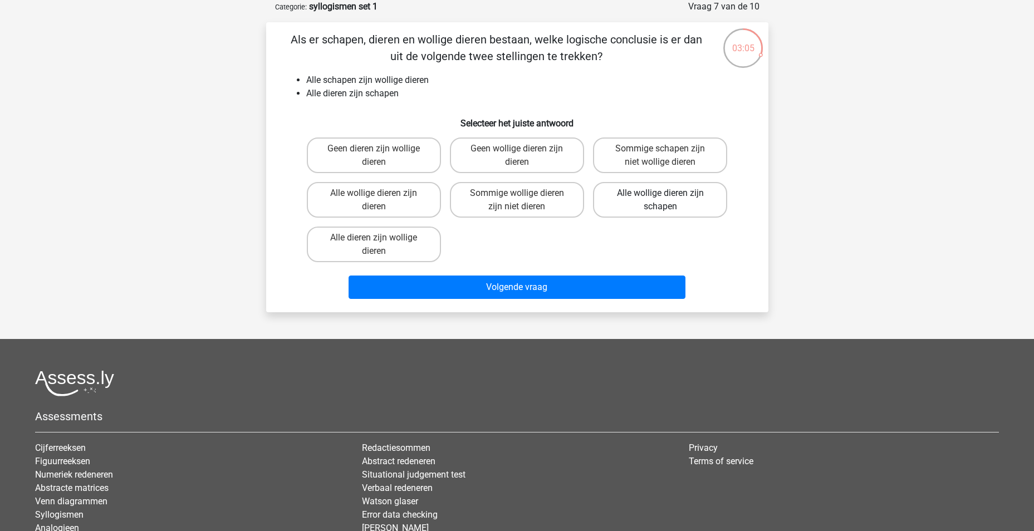
click at [631, 206] on label "Alle wollige dieren zijn schapen" at bounding box center [660, 200] width 134 height 36
click at [661, 201] on input "Alle wollige dieren zijn schapen" at bounding box center [664, 196] width 7 height 7
radio input "true"
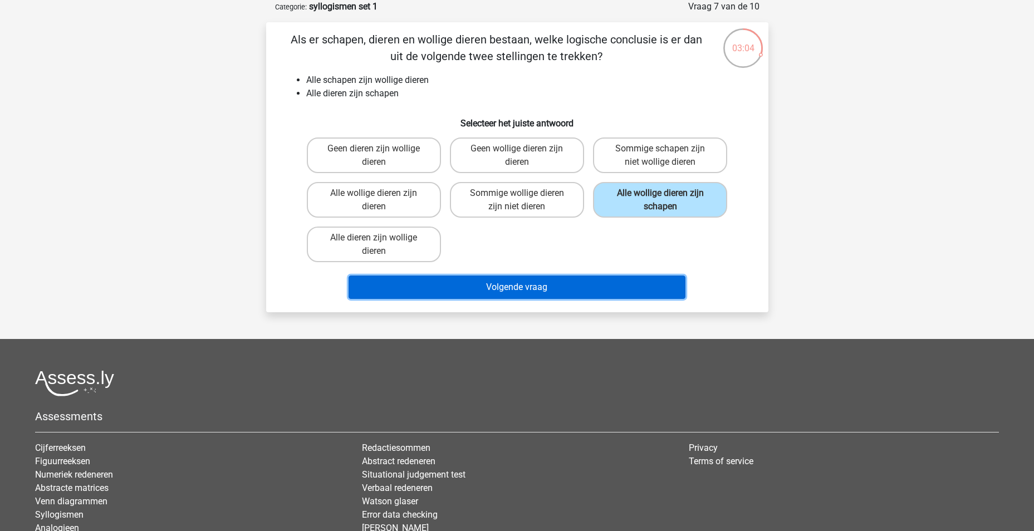
click at [590, 299] on button "Volgende vraag" at bounding box center [517, 287] width 337 height 23
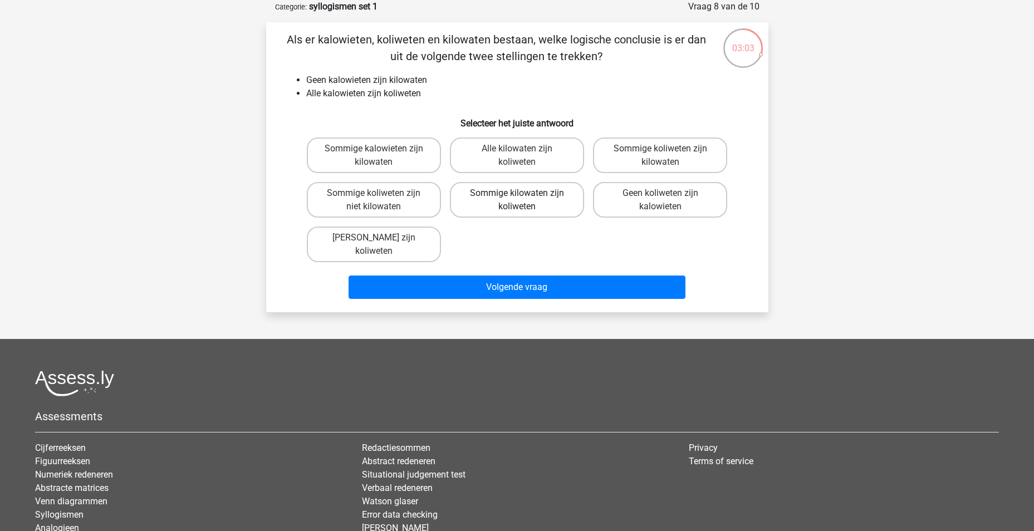
click at [509, 208] on label "Sommige kilowaten zijn koliweten" at bounding box center [517, 200] width 134 height 36
click at [517, 201] on input "Sommige kilowaten zijn koliweten" at bounding box center [520, 196] width 7 height 7
radio input "true"
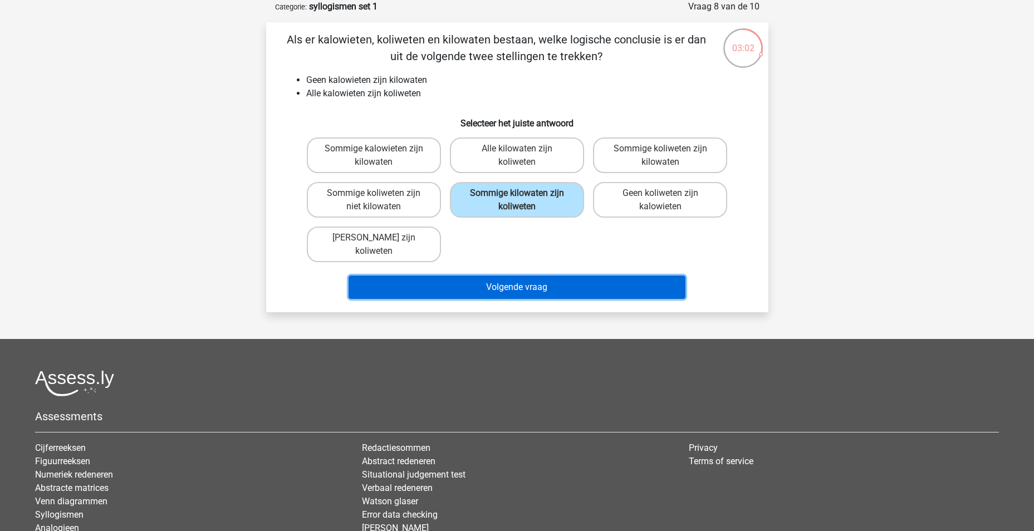
click at [529, 294] on button "Volgende vraag" at bounding box center [517, 287] width 337 height 23
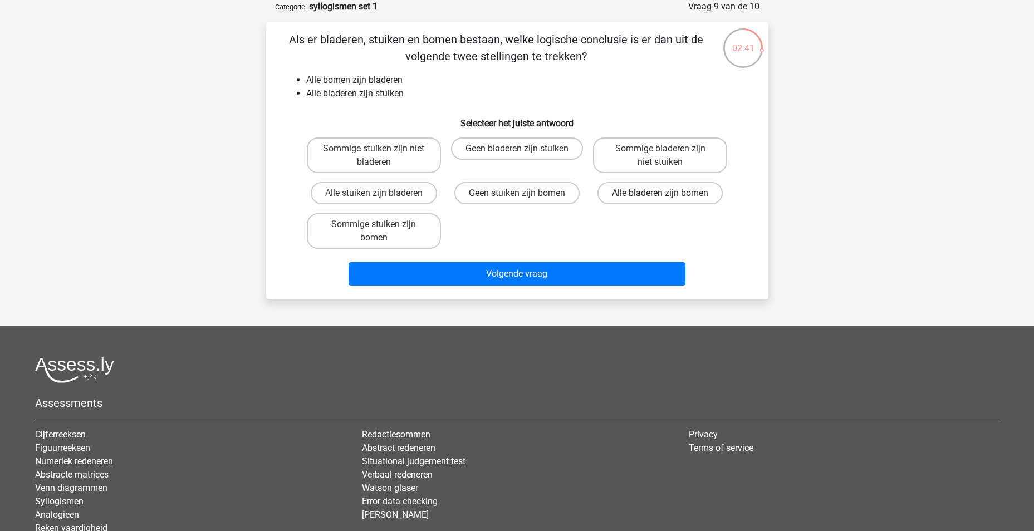
drag, startPoint x: 696, startPoint y: 199, endPoint x: 685, endPoint y: 219, distance: 23.2
click at [696, 200] on label "Alle bladeren zijn bomen" at bounding box center [660, 193] width 125 height 22
click at [668, 200] on input "Alle bladeren zijn bomen" at bounding box center [664, 196] width 7 height 7
radio input "true"
click at [592, 294] on div "Als er bladeren, stuiken en bomen bestaan, welke logische conclusie is er dan u…" at bounding box center [517, 160] width 502 height 277
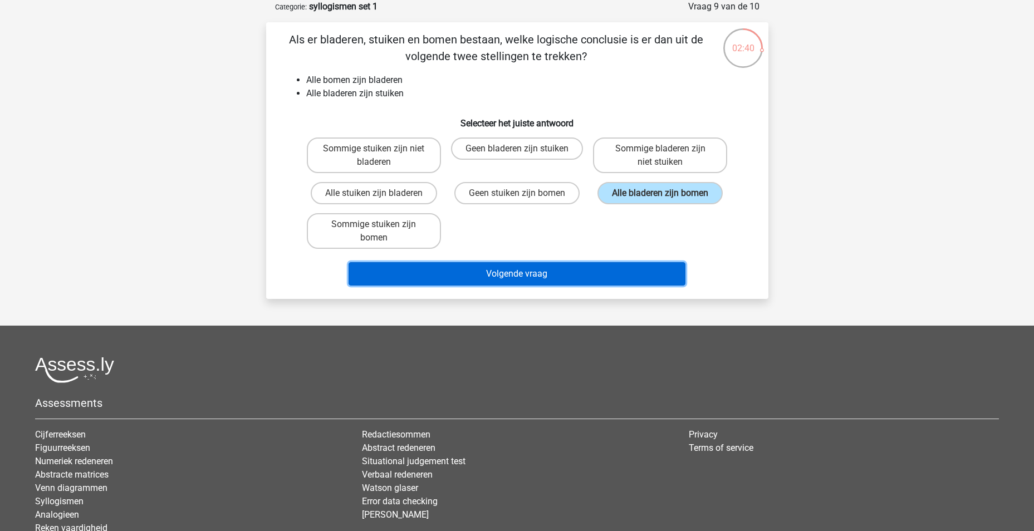
click at [597, 266] on button "Volgende vraag" at bounding box center [517, 273] width 337 height 23
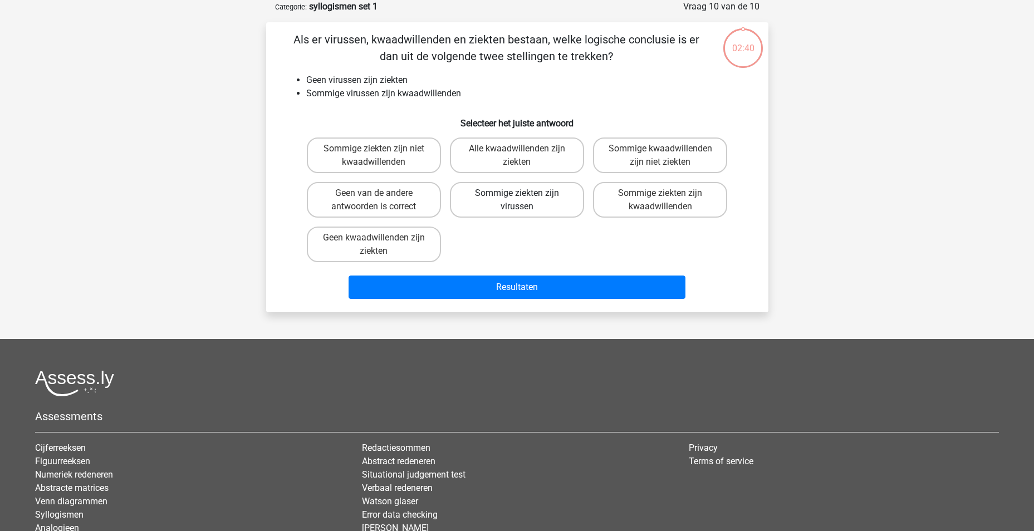
click at [526, 188] on label "Sommige ziekten zijn virussen" at bounding box center [517, 200] width 134 height 36
click at [524, 193] on input "Sommige ziekten zijn virussen" at bounding box center [520, 196] width 7 height 7
radio input "true"
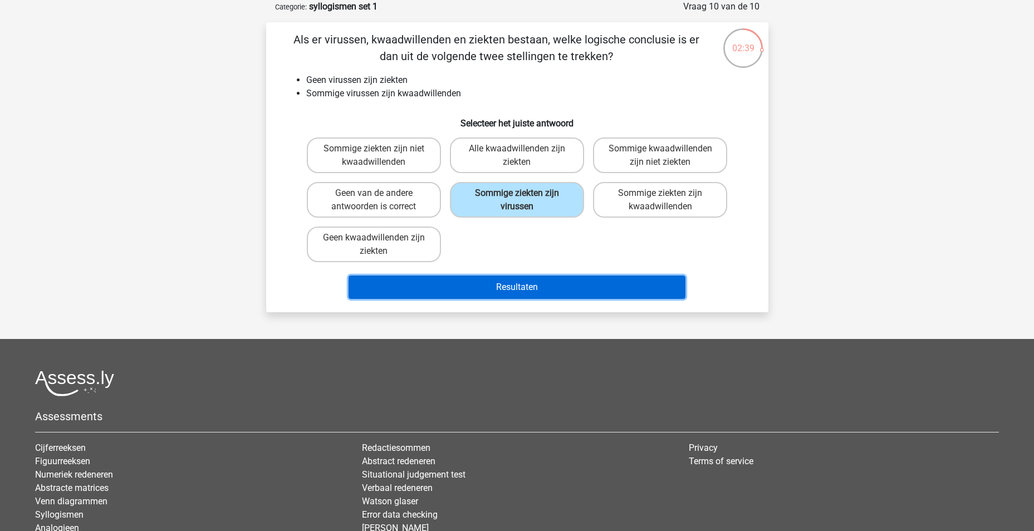
click at [534, 278] on button "Resultaten" at bounding box center [517, 287] width 337 height 23
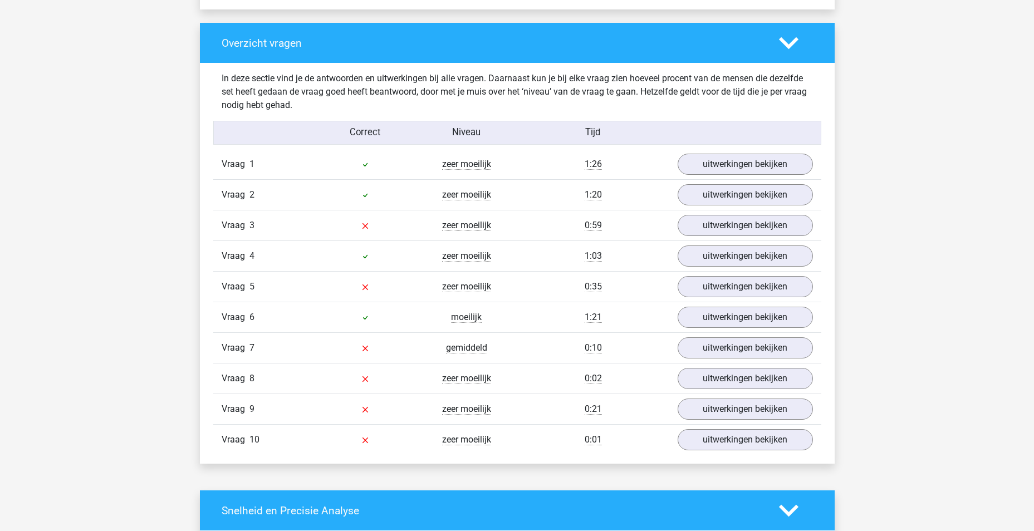
scroll to position [836, 0]
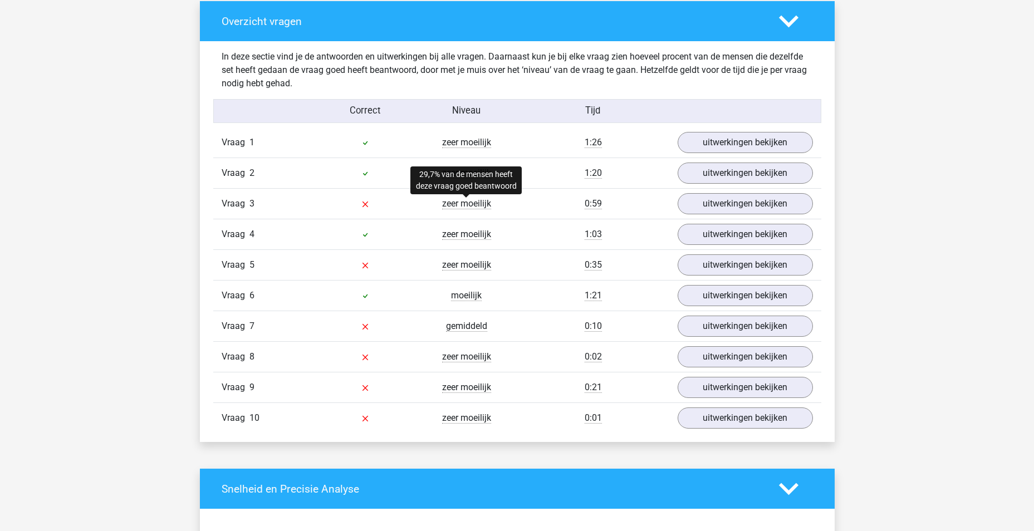
click at [470, 202] on span "zeer moeilijk" at bounding box center [466, 203] width 49 height 11
click at [238, 204] on span "Vraag" at bounding box center [236, 203] width 28 height 13
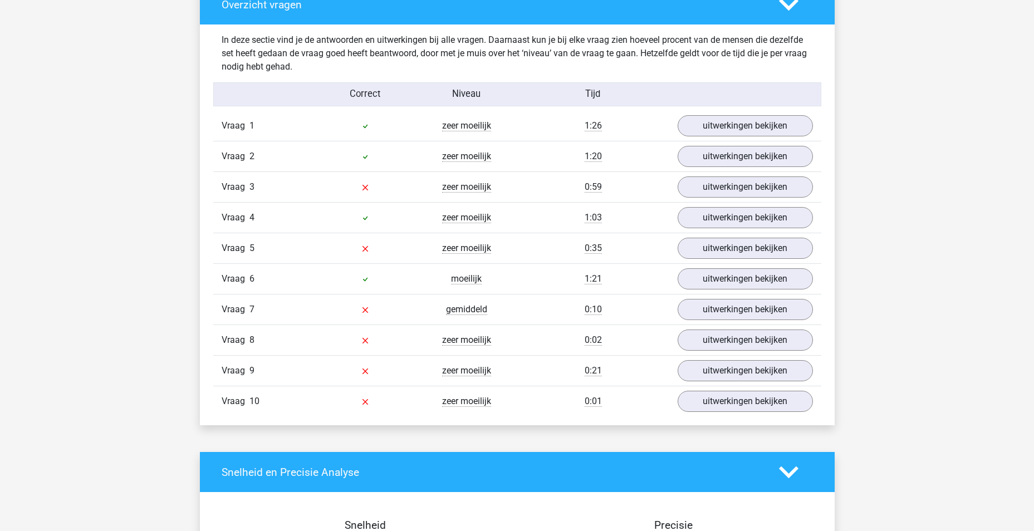
scroll to position [713, 0]
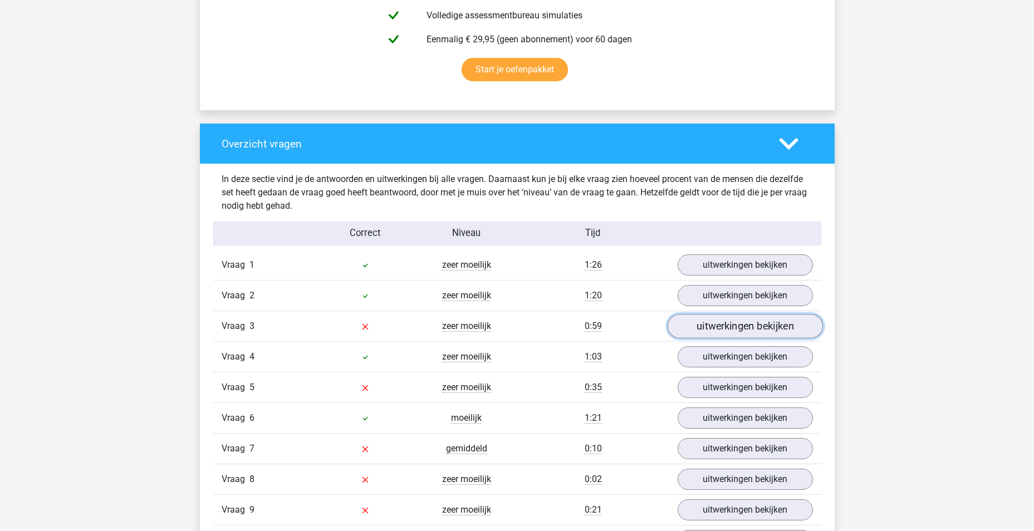
click at [736, 320] on link "uitwerkingen bekijken" at bounding box center [744, 326] width 155 height 25
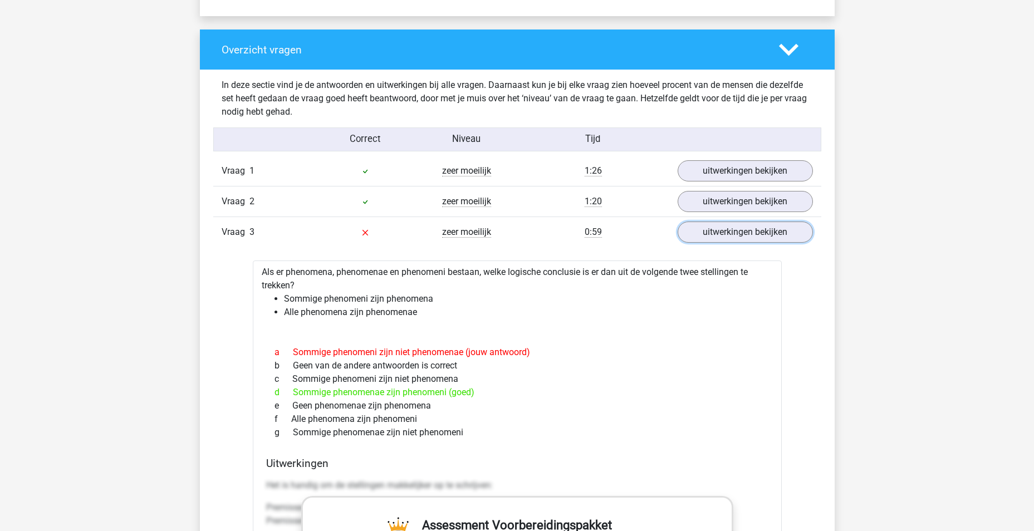
scroll to position [824, 0]
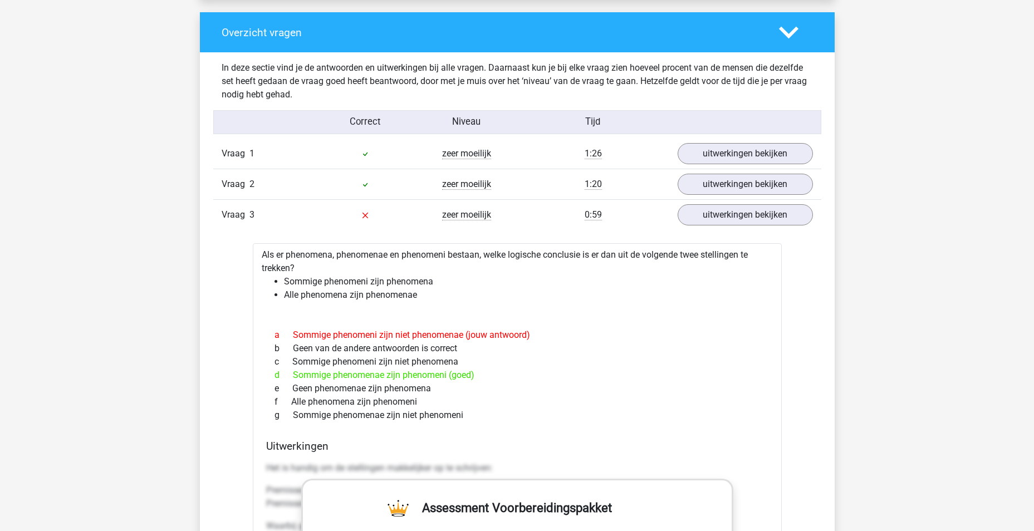
click at [488, 334] on div "a Sommige phenomeni zijn niet phenomenae (jouw antwoord)" at bounding box center [517, 335] width 502 height 13
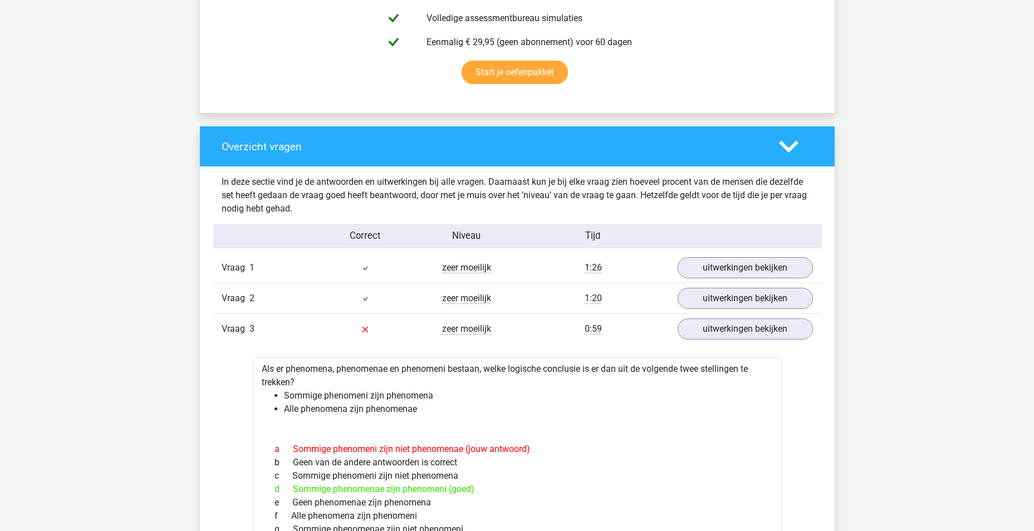
scroll to position [657, 0]
